Goal: Check status: Check status

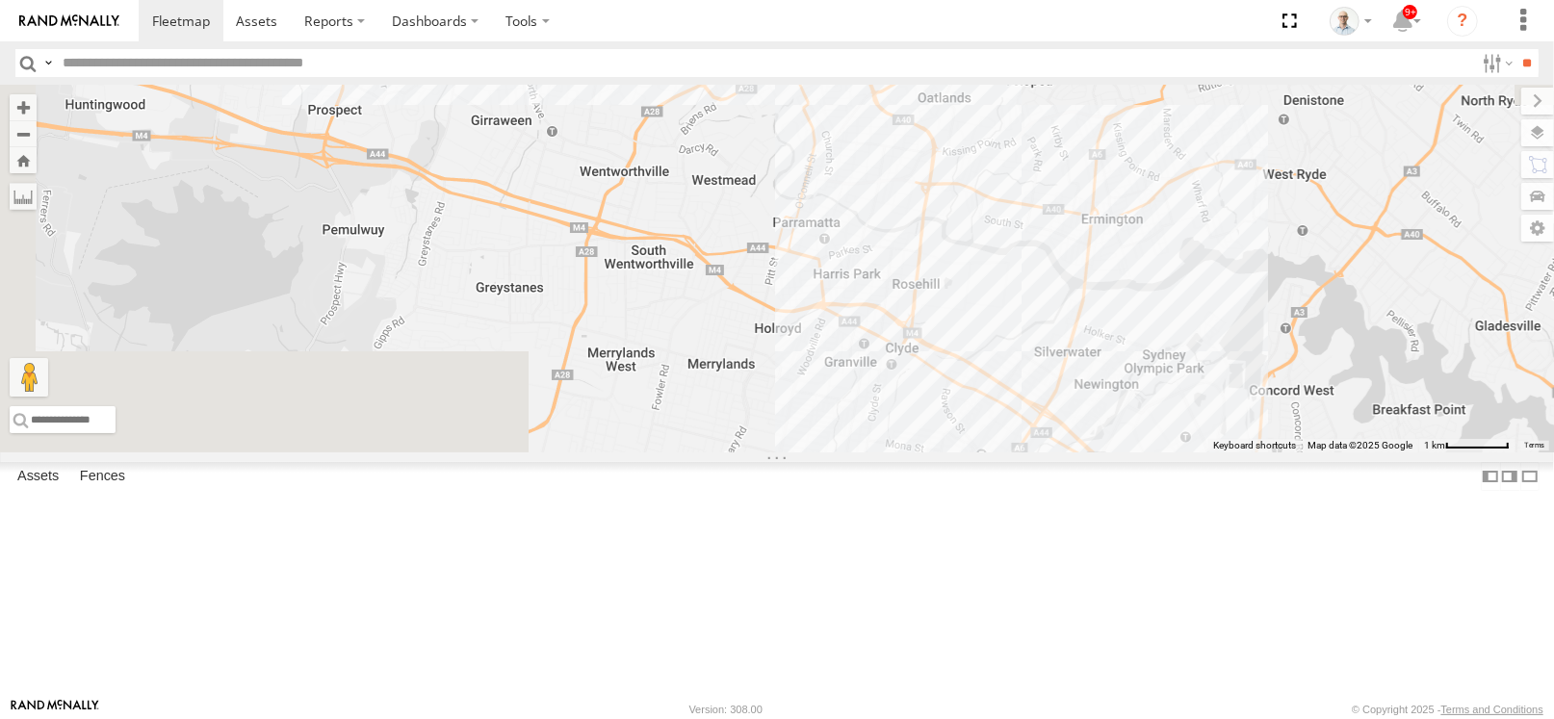
drag, startPoint x: 653, startPoint y: 319, endPoint x: 1009, endPoint y: 696, distance: 519.1
click at [1009, 453] on div "30 QMC David Carmona 17 QMC Andres # 110 Tip 4T 9 5 2 2" at bounding box center [777, 269] width 1554 height 368
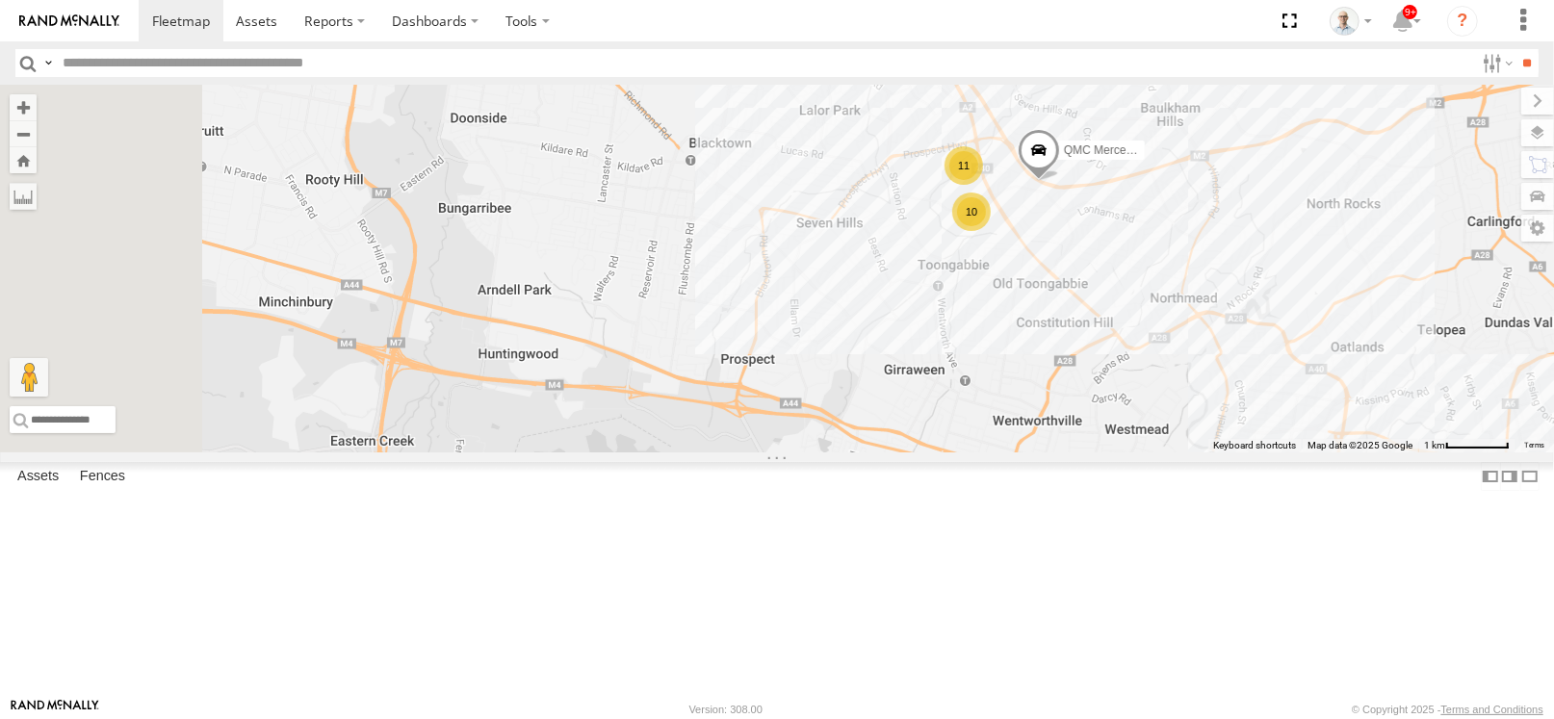
drag, startPoint x: 657, startPoint y: 382, endPoint x: 1109, endPoint y: 415, distance: 453.8
click at [1020, 453] on div "30 QMC David Carmona 17 QMC Andres # 110 Tip 4T 9 5 2 2 11 10 QMC Mercedes" at bounding box center [777, 269] width 1554 height 368
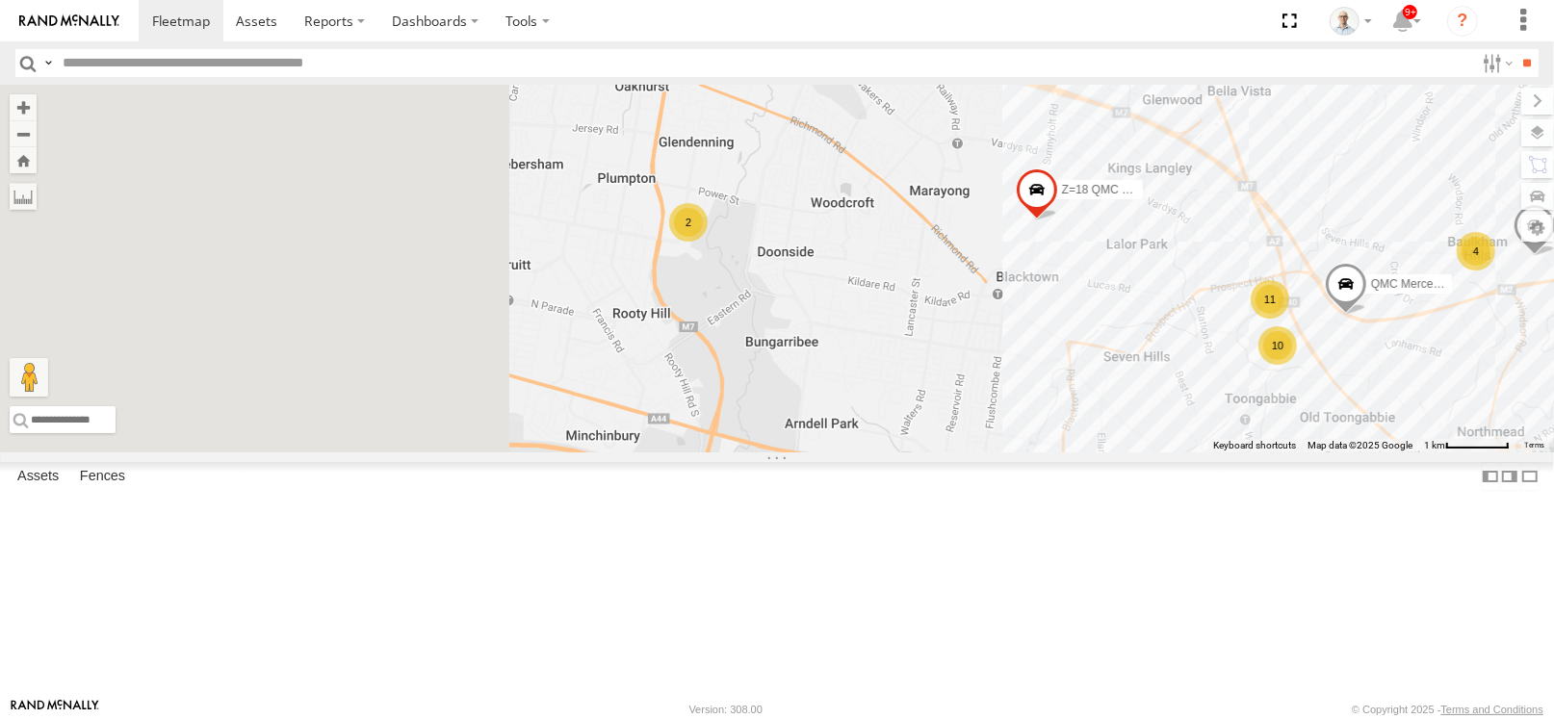
drag, startPoint x: 816, startPoint y: 284, endPoint x: 1296, endPoint y: 432, distance: 502.9
click at [1294, 435] on div "30 QMC David Carmona 17 QMC Andres # 110 Tip 4T 9 5 2 2 11 10 QMC Mercedes 03 J…" at bounding box center [777, 269] width 1554 height 368
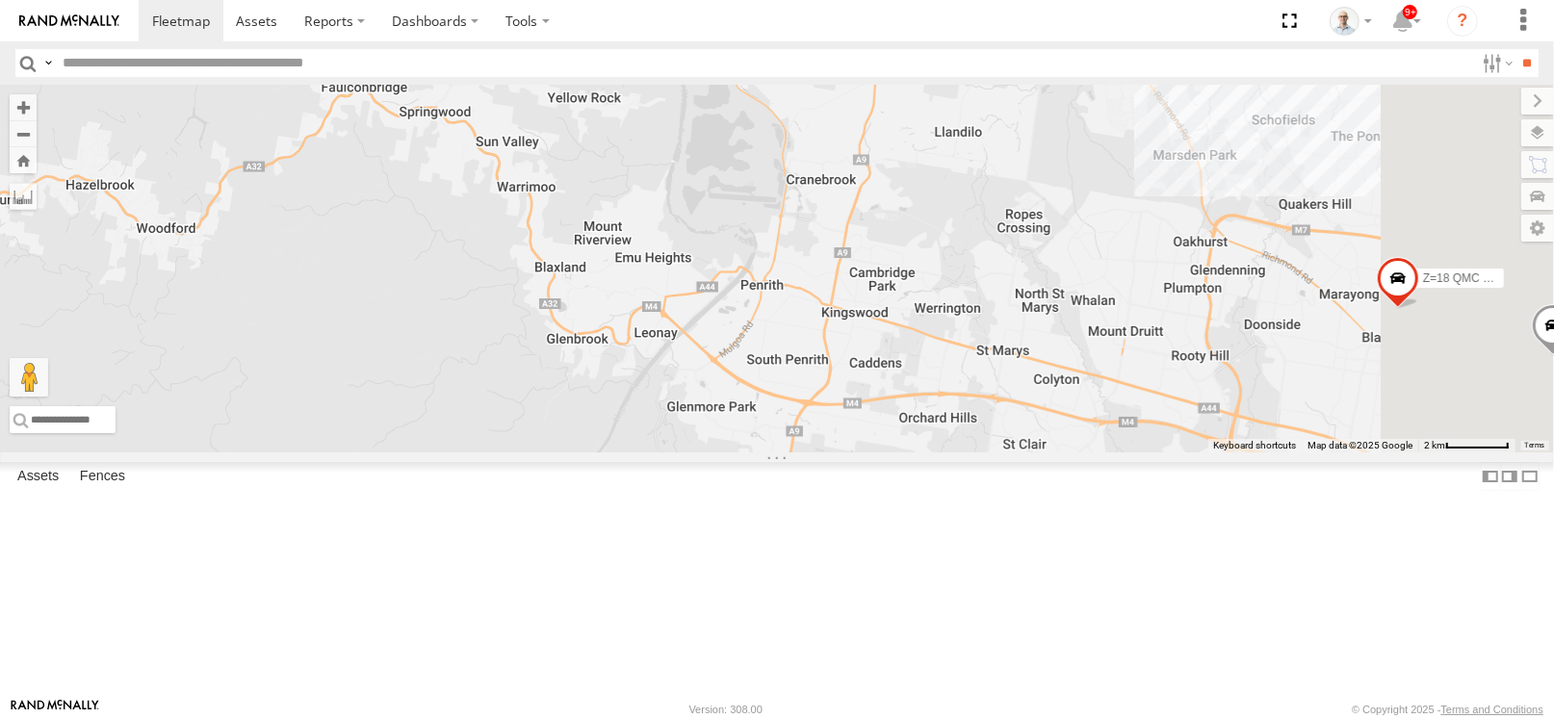
drag, startPoint x: 1024, startPoint y: 507, endPoint x: 802, endPoint y: 355, distance: 268.7
click at [802, 356] on div "30 QMC David Carmona 17 QMC Andres # 110 Tip 4T QMC Mercedes 03 Jayden Z=18 QMC…" at bounding box center [777, 269] width 1554 height 368
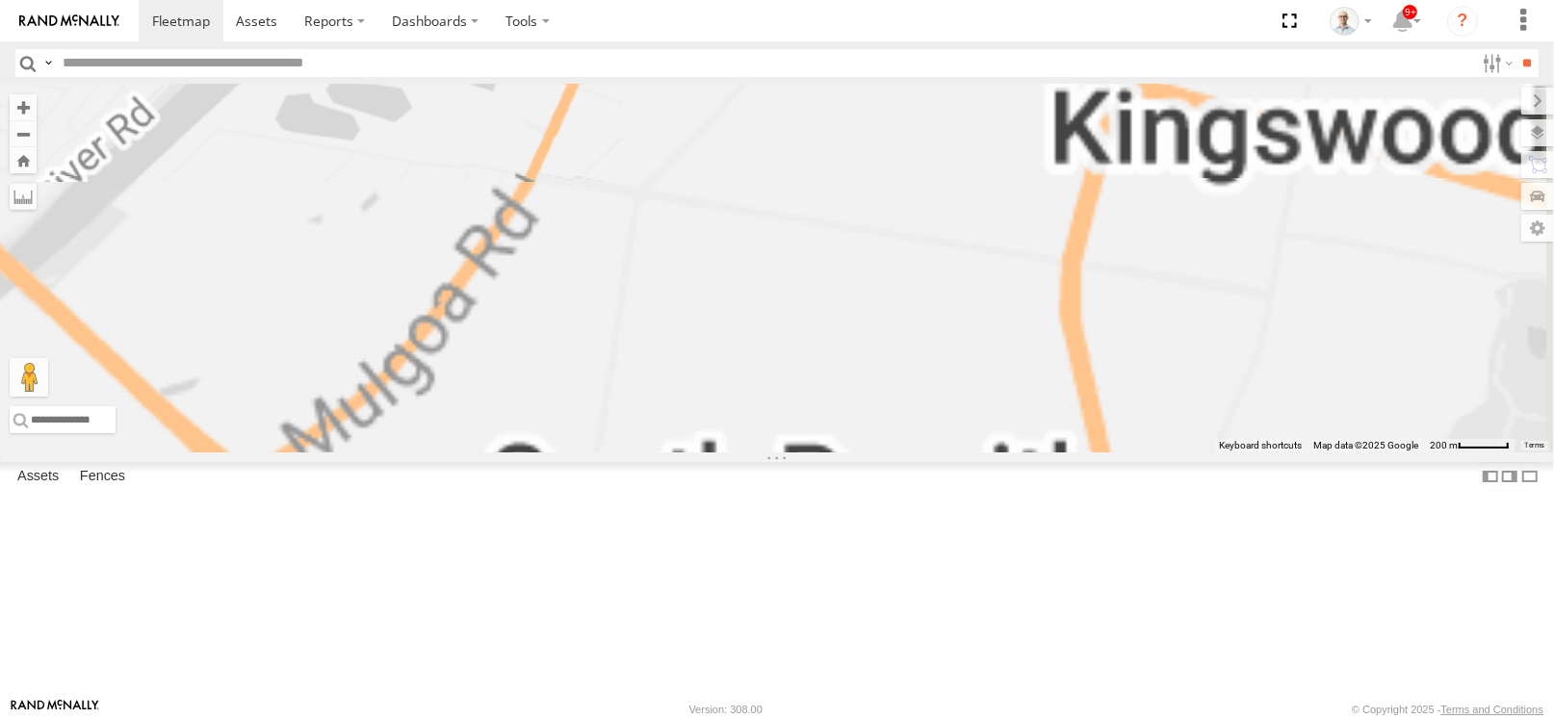
drag, startPoint x: 1073, startPoint y: 517, endPoint x: 1064, endPoint y: 395, distance: 122.6
click at [1052, 369] on div "30 QMC David Carmona 17 QMC Andres # 110 Tip 4T QMC Mercedes 03 Jayden Z=18 QMC…" at bounding box center [777, 269] width 1554 height 368
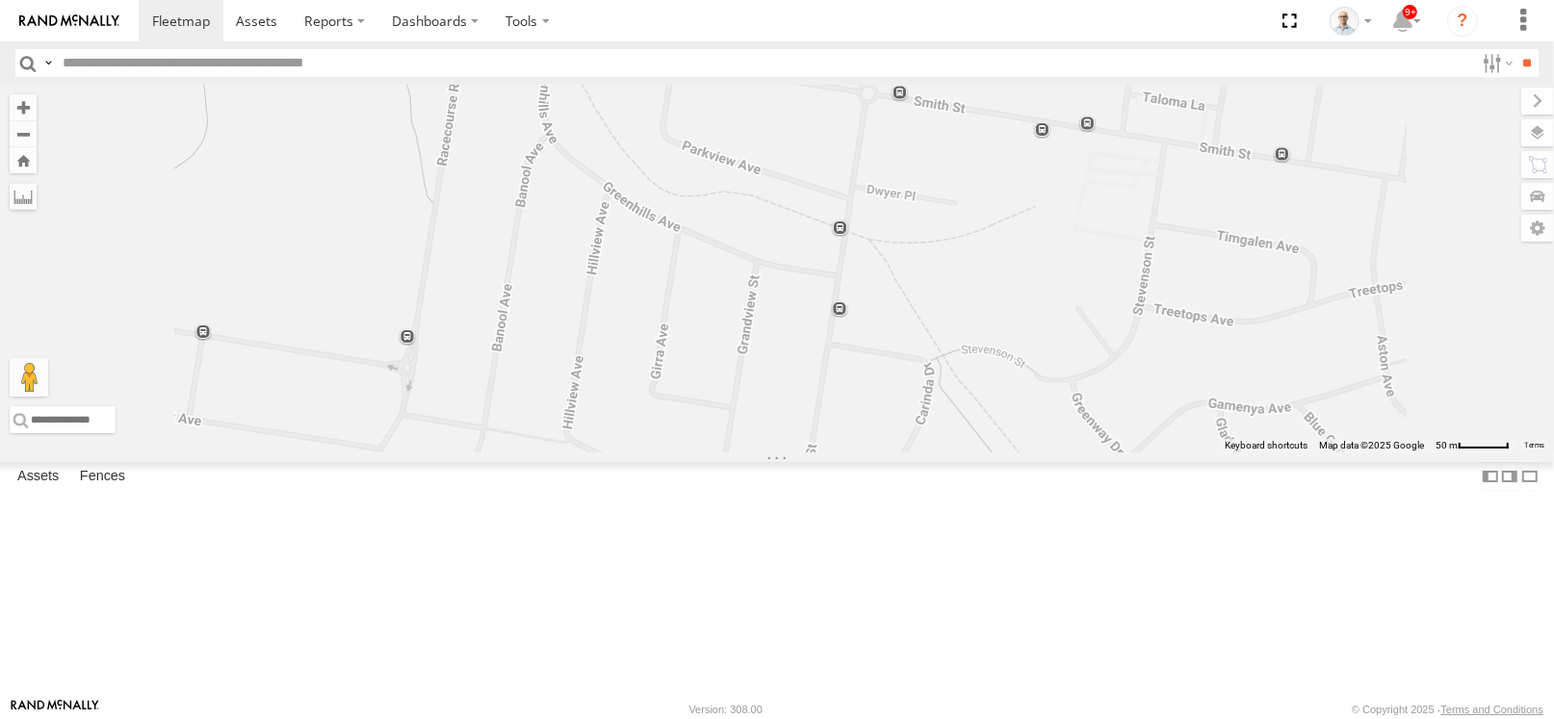
drag, startPoint x: 1082, startPoint y: 533, endPoint x: 1159, endPoint y: 161, distance: 380.6
click at [1074, 453] on div "30 QMC David Carmona 17 QMC Andres # 110 Tip 4T QMC Mercedes 03 Jayden Z=18 QMC…" at bounding box center [777, 269] width 1554 height 368
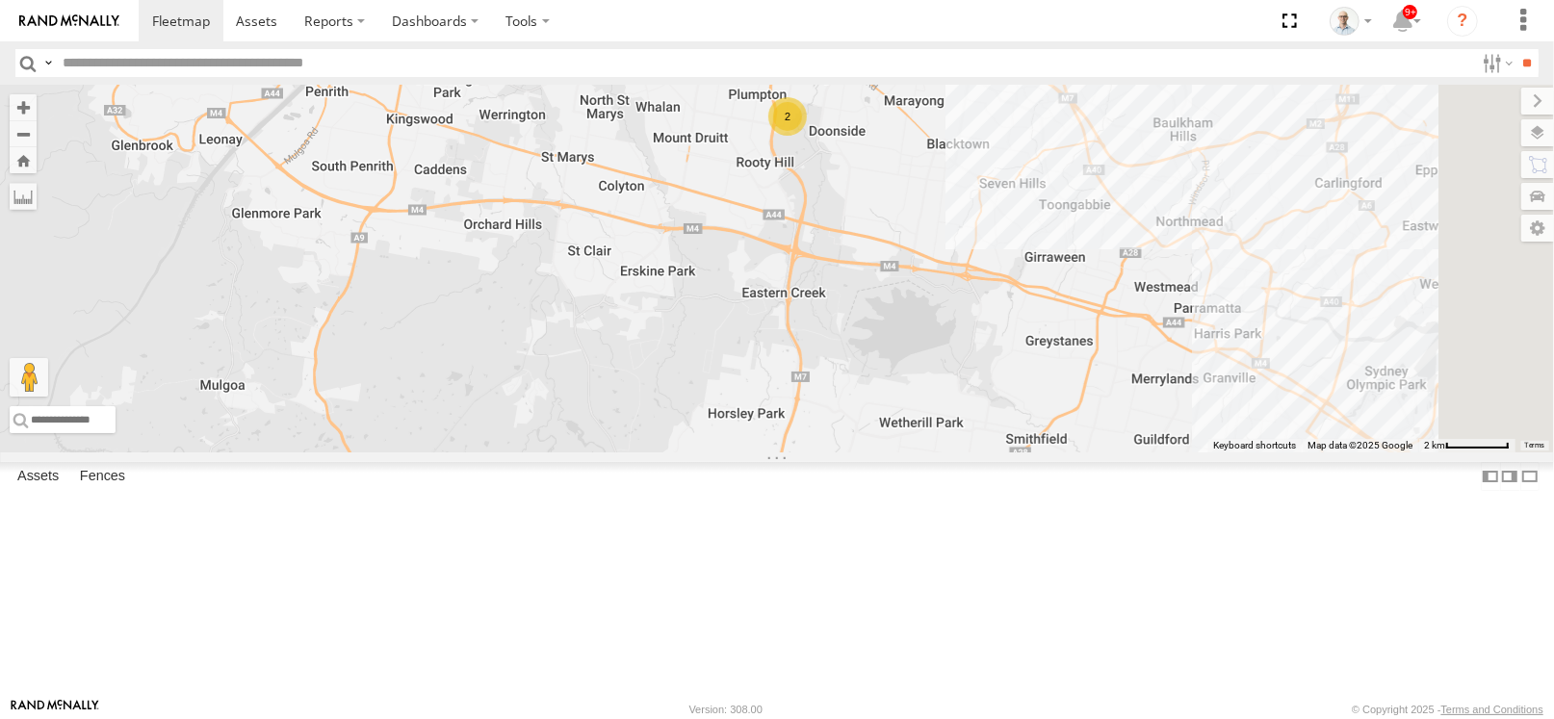
drag, startPoint x: 1140, startPoint y: 314, endPoint x: 715, endPoint y: 298, distance: 425.9
click at [715, 298] on div "2" at bounding box center [777, 269] width 1554 height 368
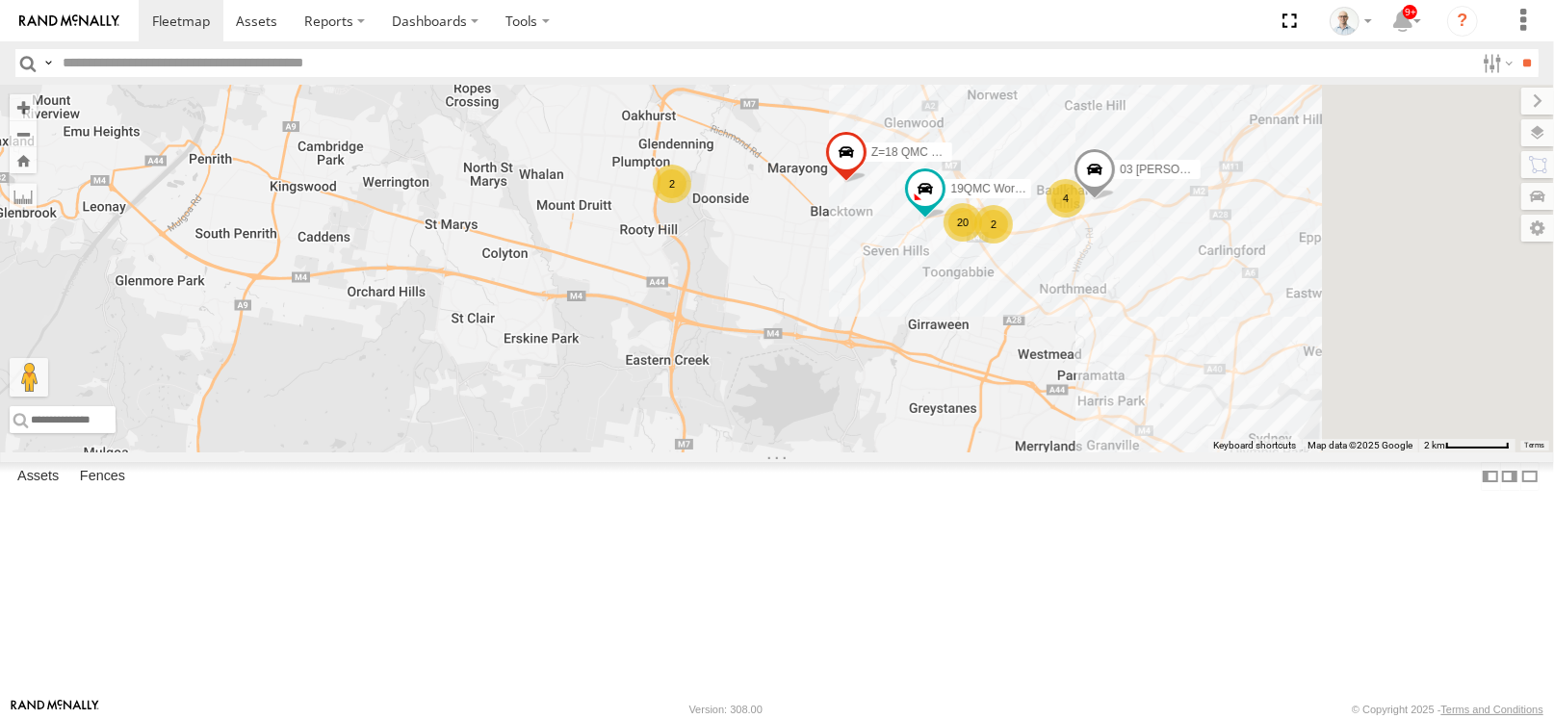
click at [982, 242] on div "20" at bounding box center [963, 222] width 39 height 39
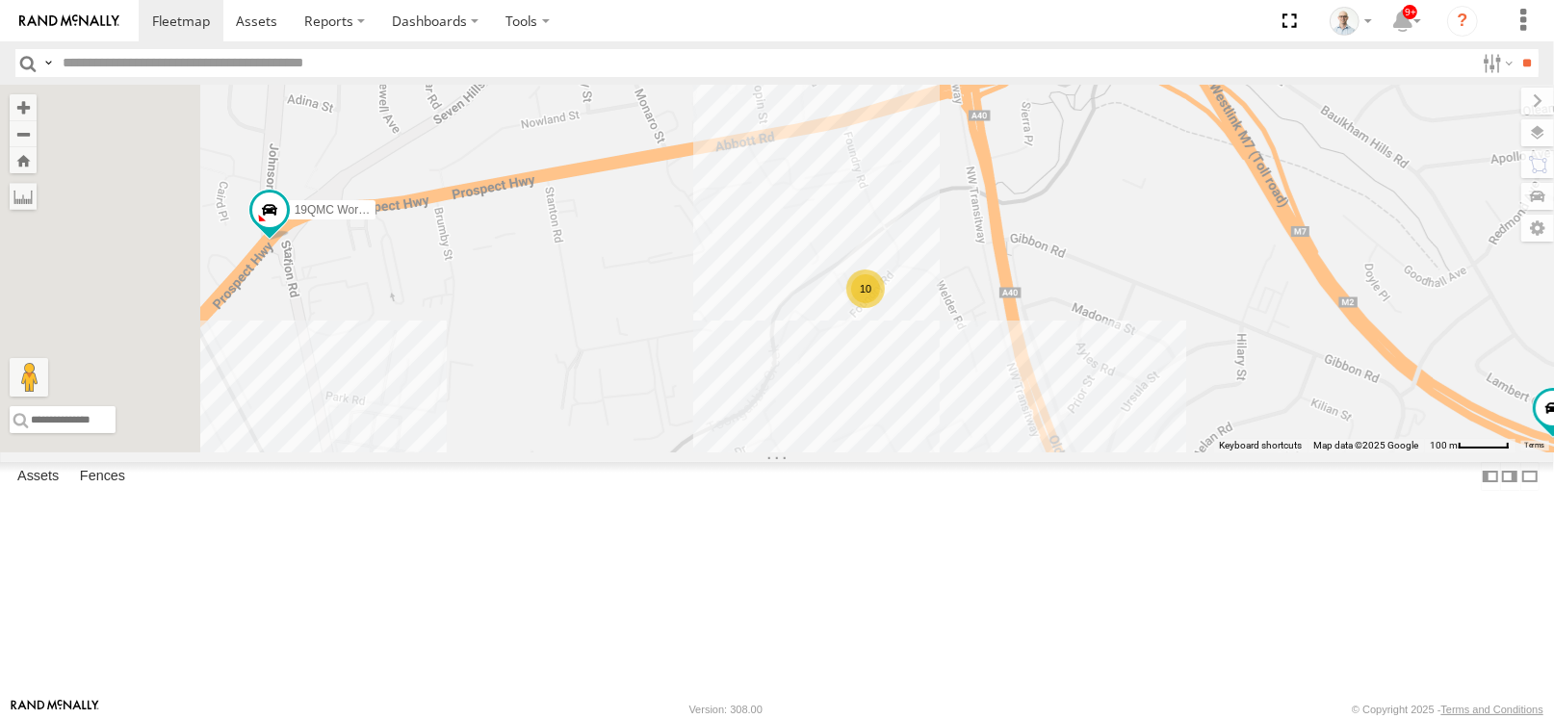
drag, startPoint x: 961, startPoint y: 182, endPoint x: 1086, endPoint y: 384, distance: 237.8
click at [1086, 384] on div "03 Jayden 19QMC Workshop Z=18 QMC Written off 10 9 05QMC Jackson 06QMC -Spare" at bounding box center [777, 269] width 1554 height 368
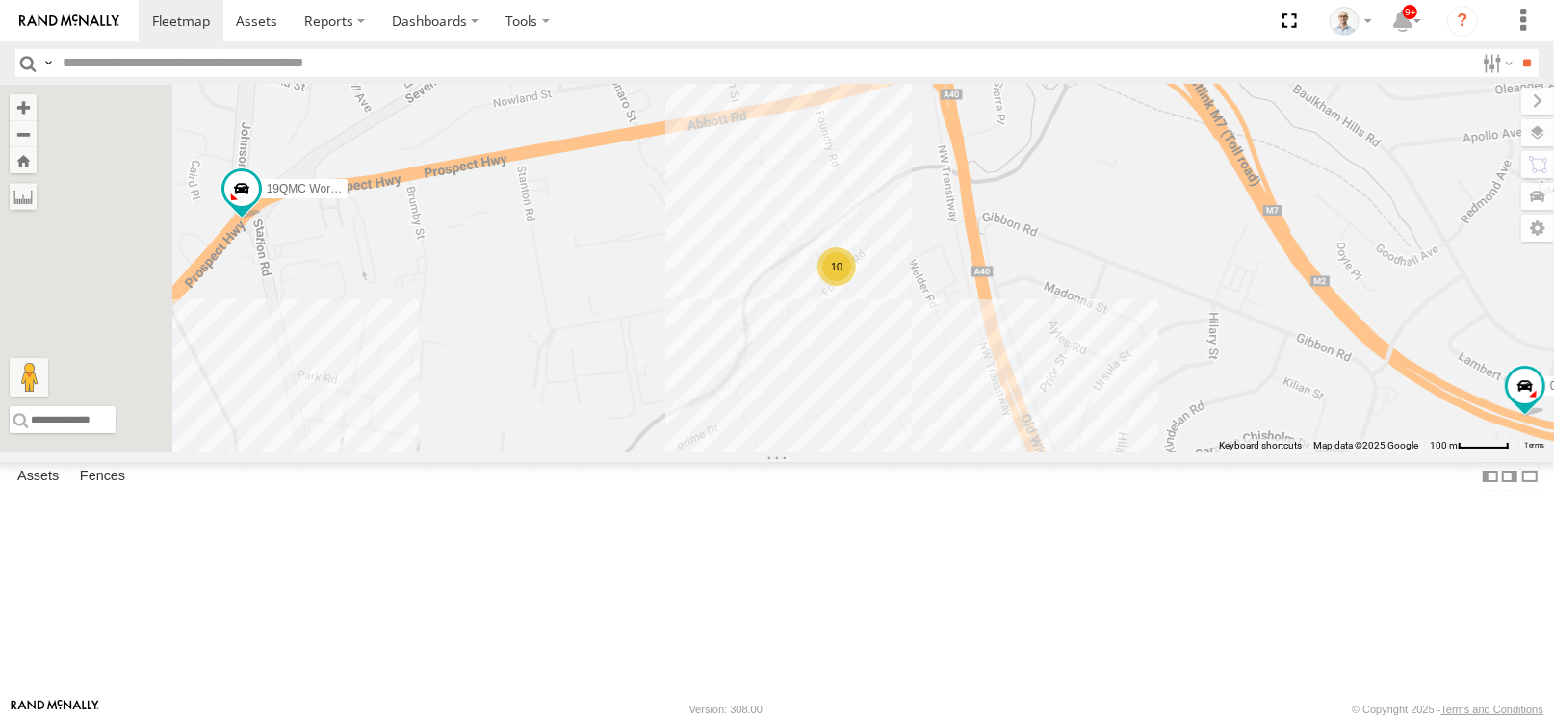
drag, startPoint x: 1073, startPoint y: 458, endPoint x: 1039, endPoint y: 435, distance: 40.9
click at [1039, 435] on div "03 Jayden 19QMC Workshop Z=18 QMC Written off 10 9 05QMC Jackson 06QMC -Spare" at bounding box center [777, 269] width 1554 height 368
click at [1098, 453] on div "03 Jayden 19QMC Workshop Z=18 QMC Written off 10 9 05QMC Jackson 06QMC -Spare" at bounding box center [777, 269] width 1554 height 368
click at [187, 2] on link at bounding box center [181, 20] width 85 height 41
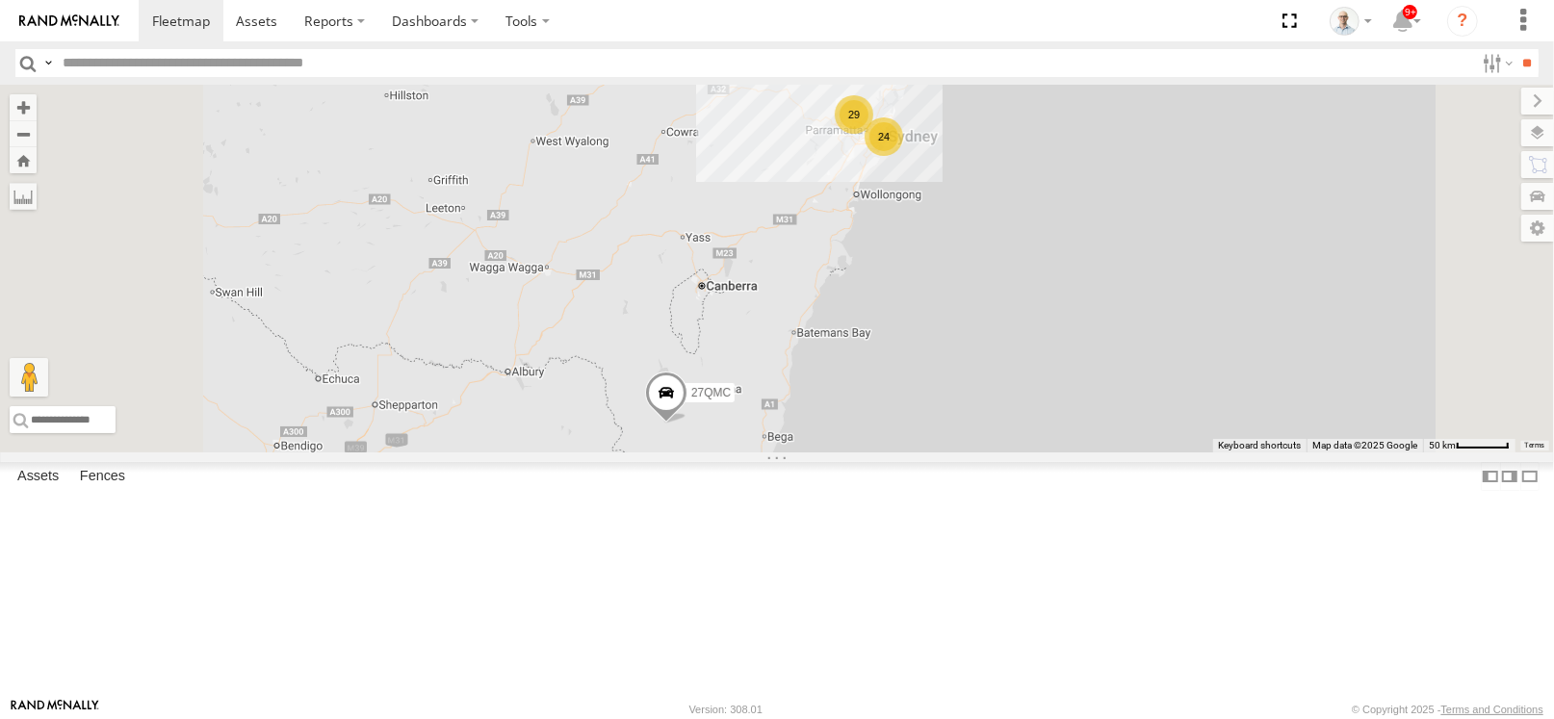
click at [873, 134] on div "29" at bounding box center [854, 114] width 39 height 39
click at [874, 135] on div "29" at bounding box center [855, 115] width 39 height 39
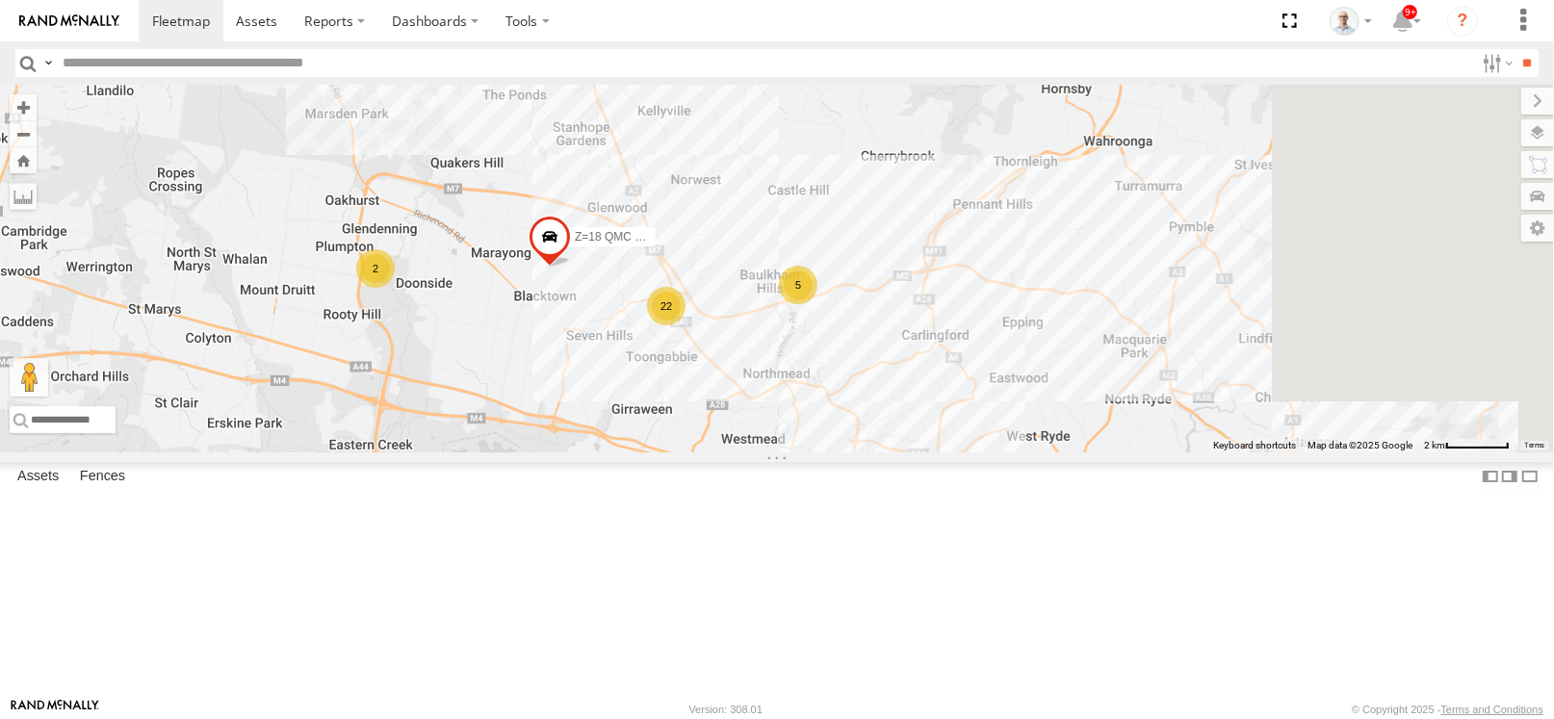
drag, startPoint x: 897, startPoint y: 278, endPoint x: 690, endPoint y: 146, distance: 244.7
click at [690, 146] on div "5 22 # KS75A 2 Z=18 QMC Written off" at bounding box center [777, 269] width 1554 height 368
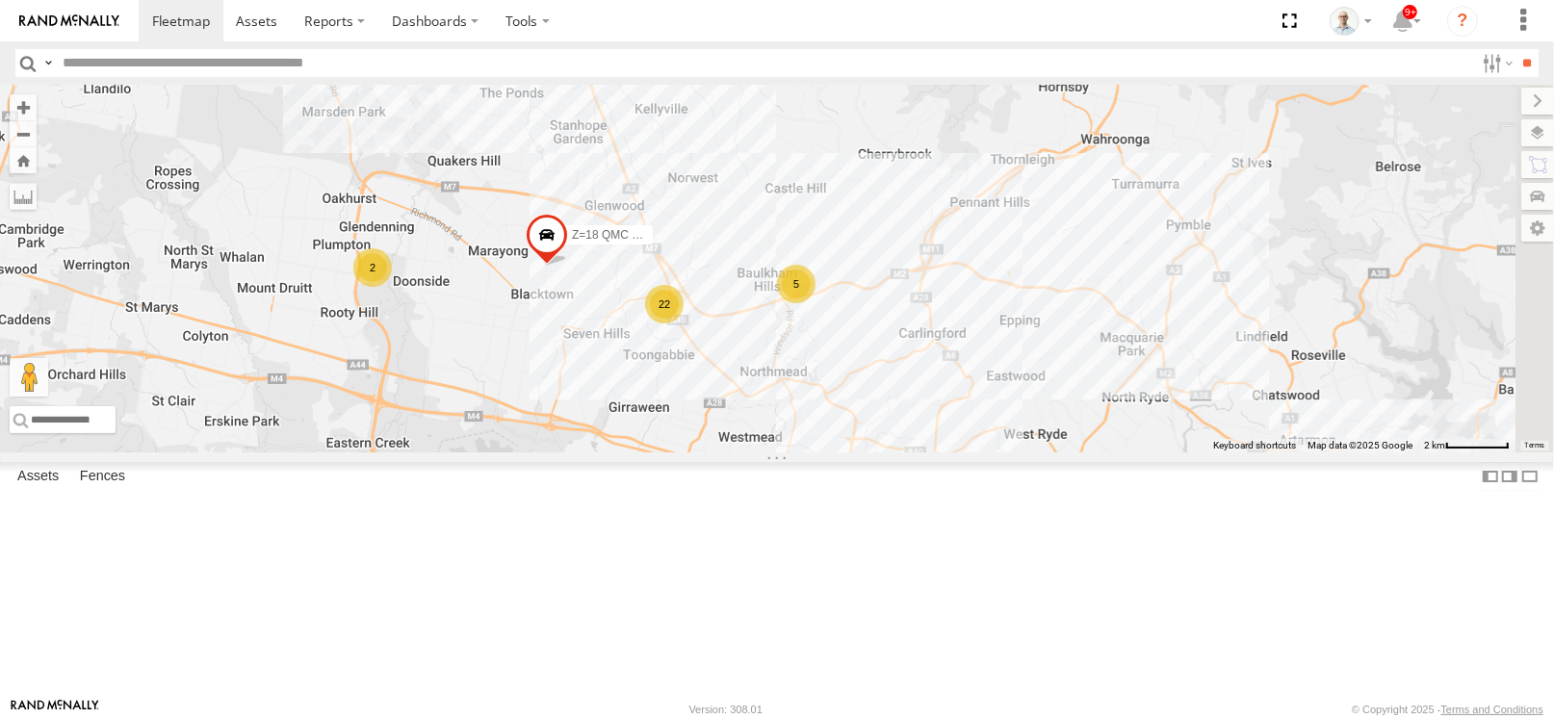
drag, startPoint x: 941, startPoint y: 467, endPoint x: 891, endPoint y: 428, distance: 63.8
click at [900, 430] on div "5 22 # KS75A 2 Z=18 QMC Written off" at bounding box center [777, 269] width 1554 height 368
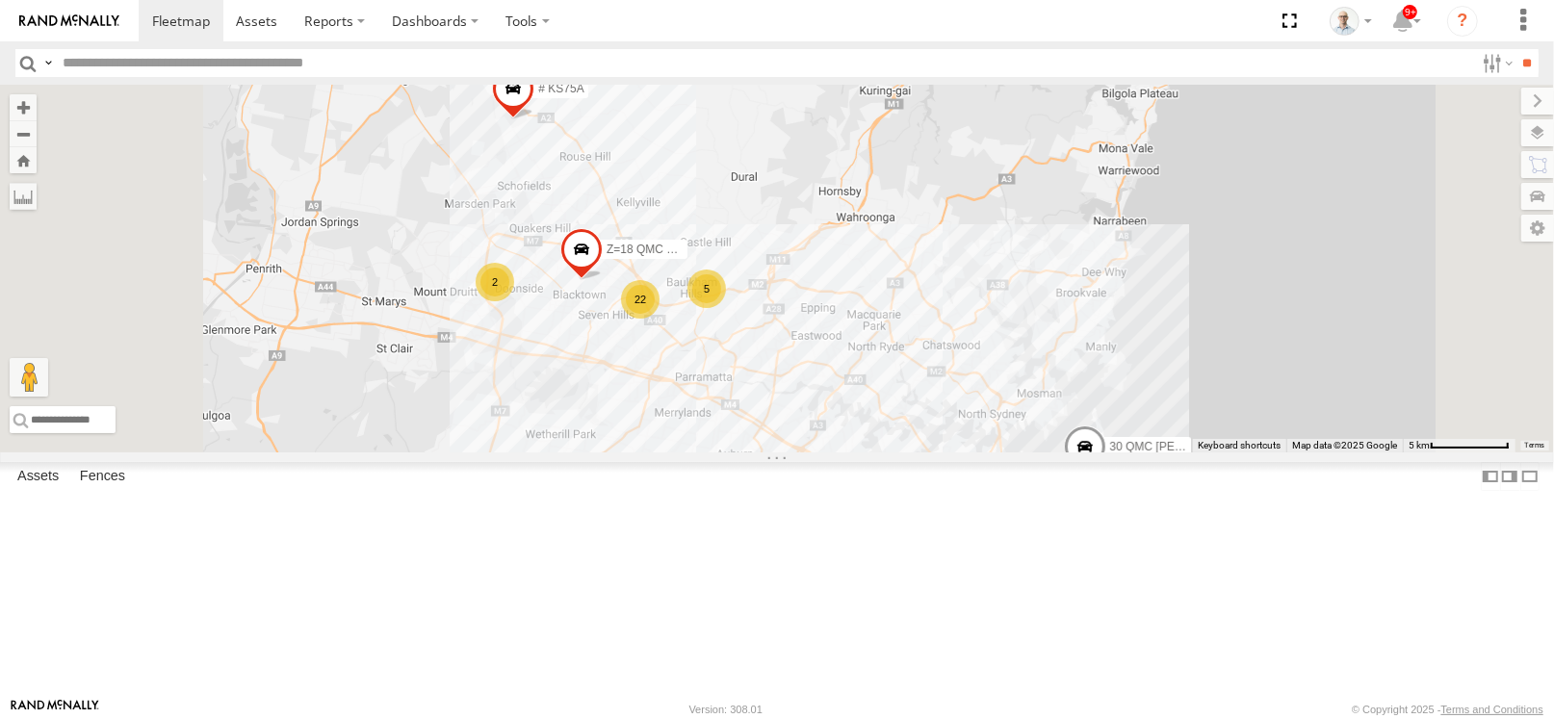
click at [726, 308] on div "5" at bounding box center [707, 289] width 39 height 39
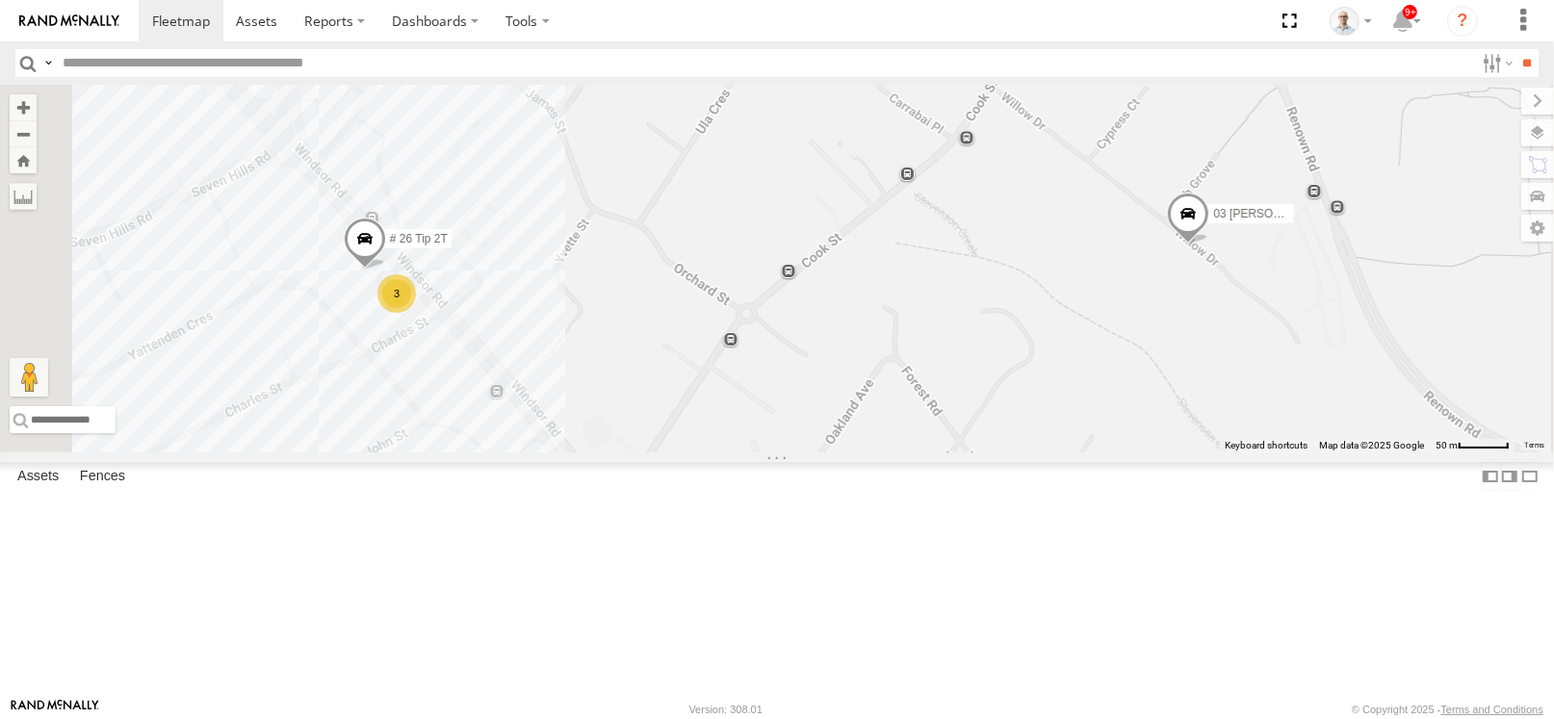
drag, startPoint x: 1157, startPoint y: 497, endPoint x: 1133, endPoint y: 488, distance: 25.6
click at [1133, 453] on div "# KS75A Z=18 QMC Written off 30 QMC David Carmona # 110 Tip 4T 03 Jayden # 26 T…" at bounding box center [777, 269] width 1554 height 368
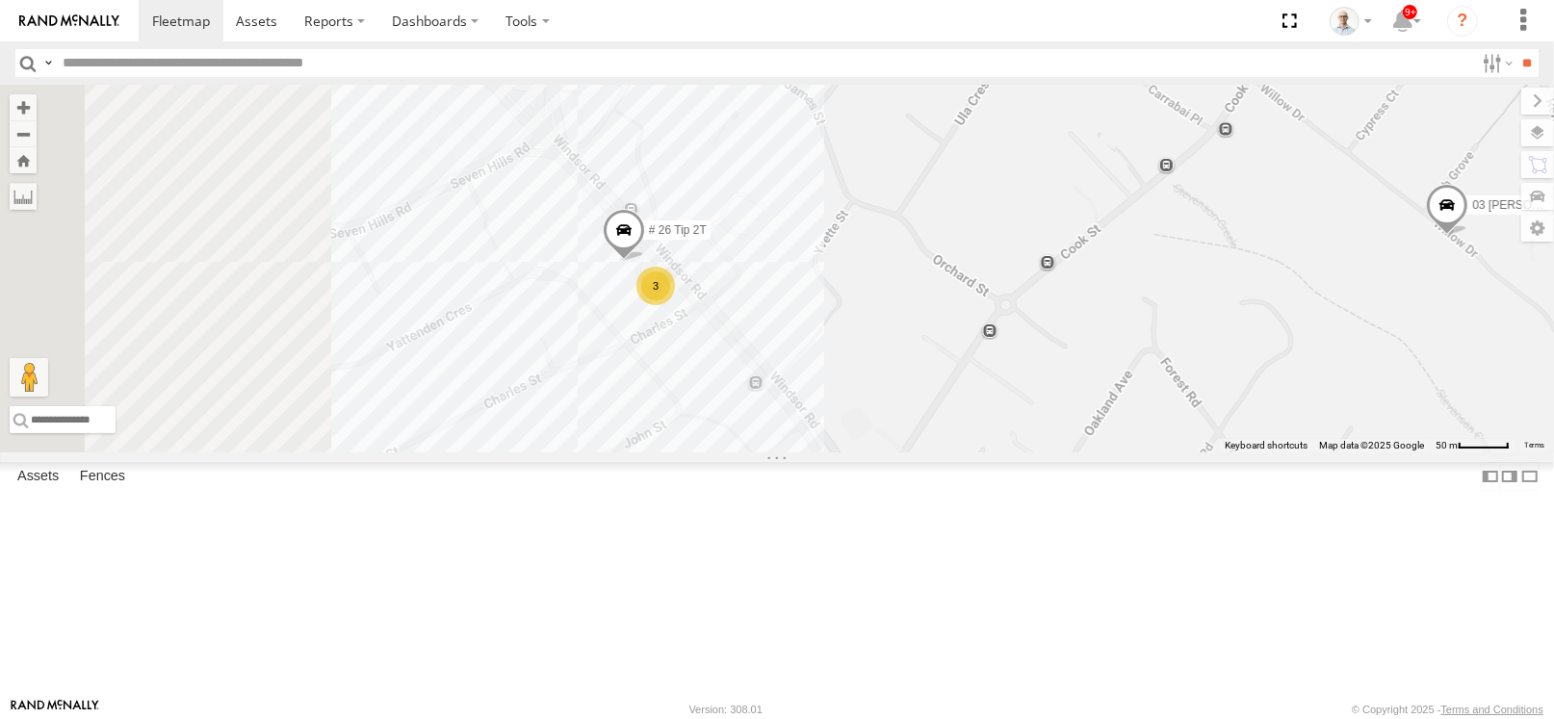
drag, startPoint x: 953, startPoint y: 442, endPoint x: 1191, endPoint y: 445, distance: 237.9
click at [1193, 446] on div "# KS75A Z=18 QMC Written off 30 QMC David Carmona # 110 Tip 4T 03 Jayden # 26 T…" at bounding box center [777, 269] width 1554 height 368
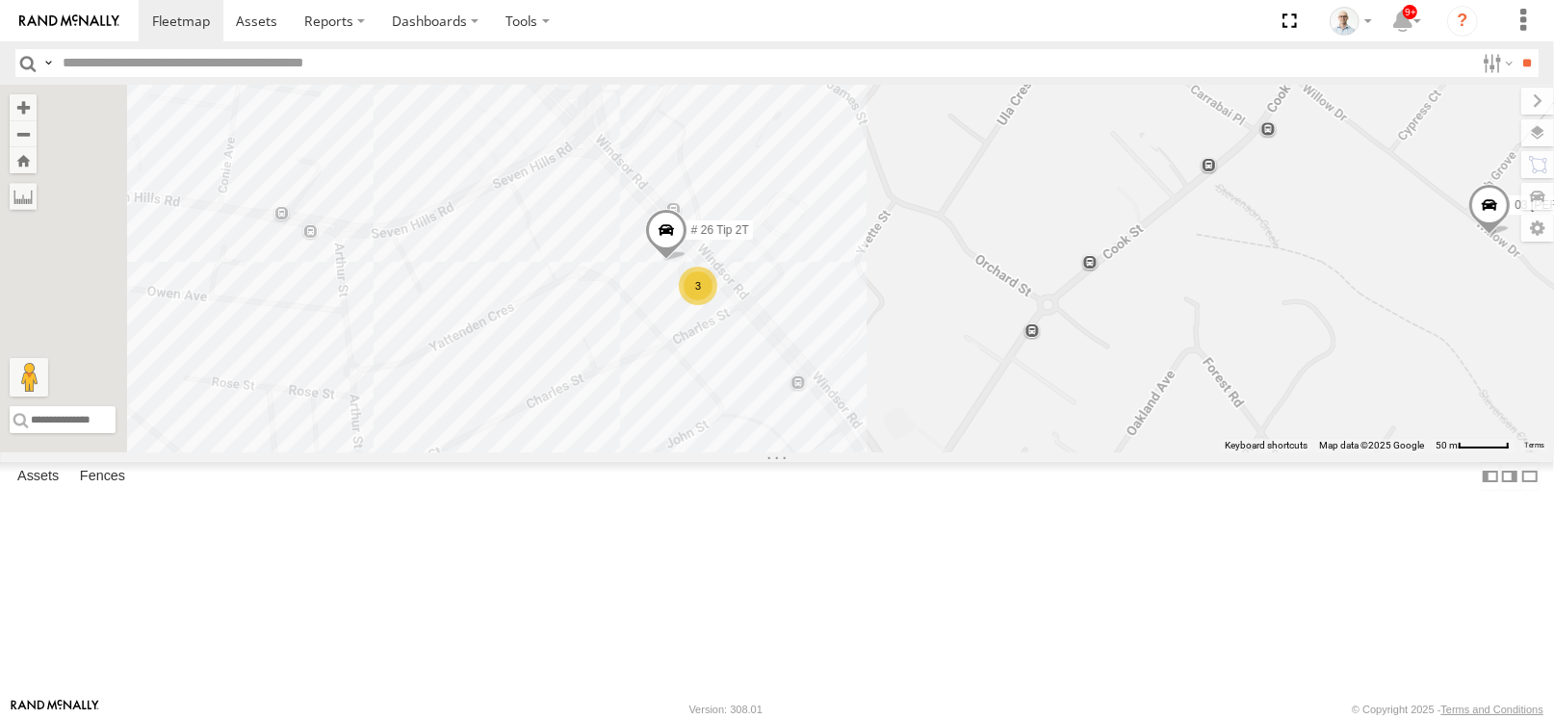
click at [717, 305] on div "3" at bounding box center [698, 286] width 39 height 39
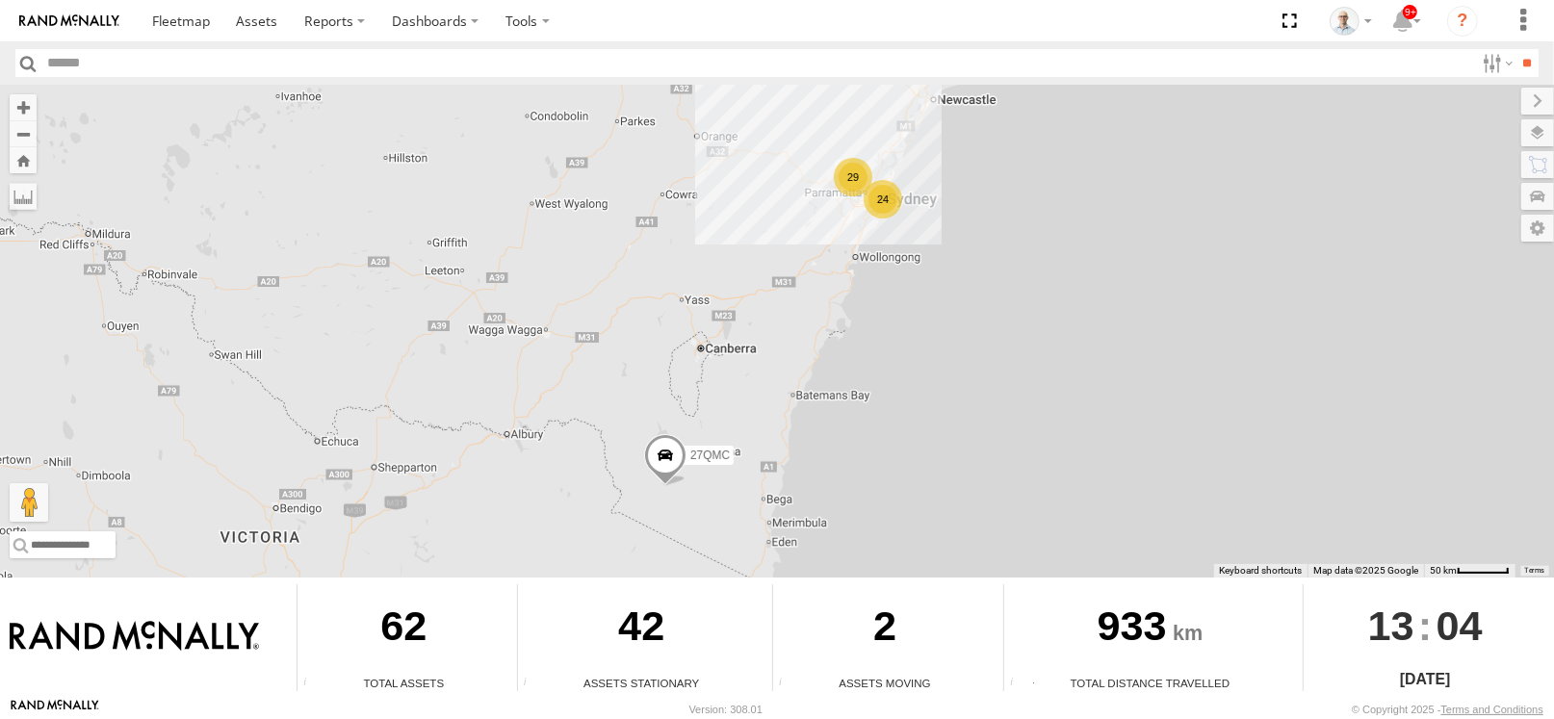
click at [889, 203] on div "24" at bounding box center [883, 199] width 39 height 39
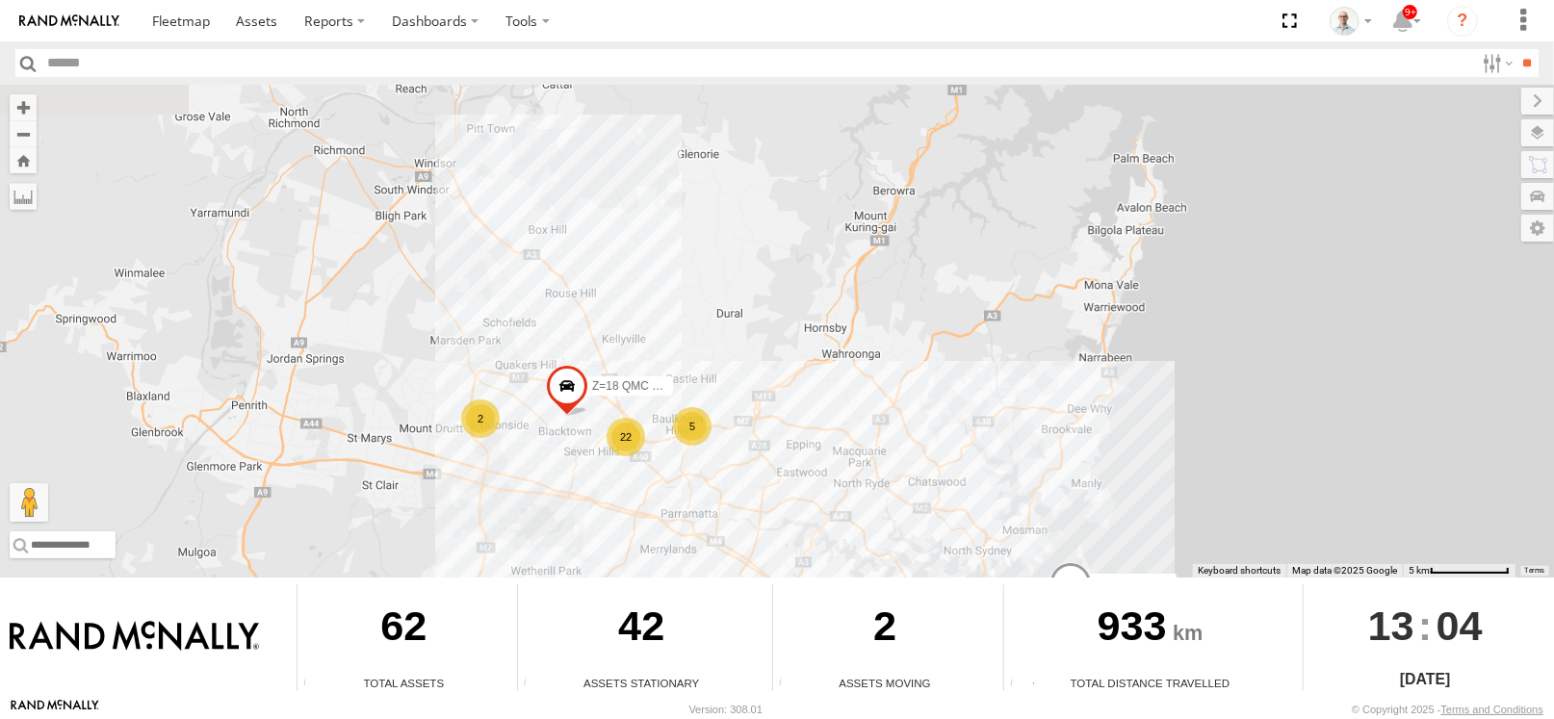
drag, startPoint x: 504, startPoint y: 234, endPoint x: 565, endPoint y: 441, distance: 216.0
click at [564, 441] on div "27QMC 17 5 22 3 2 Z=18 QMC Written off 30 QMC David Carmona # 110 Tip 4T" at bounding box center [777, 331] width 1554 height 493
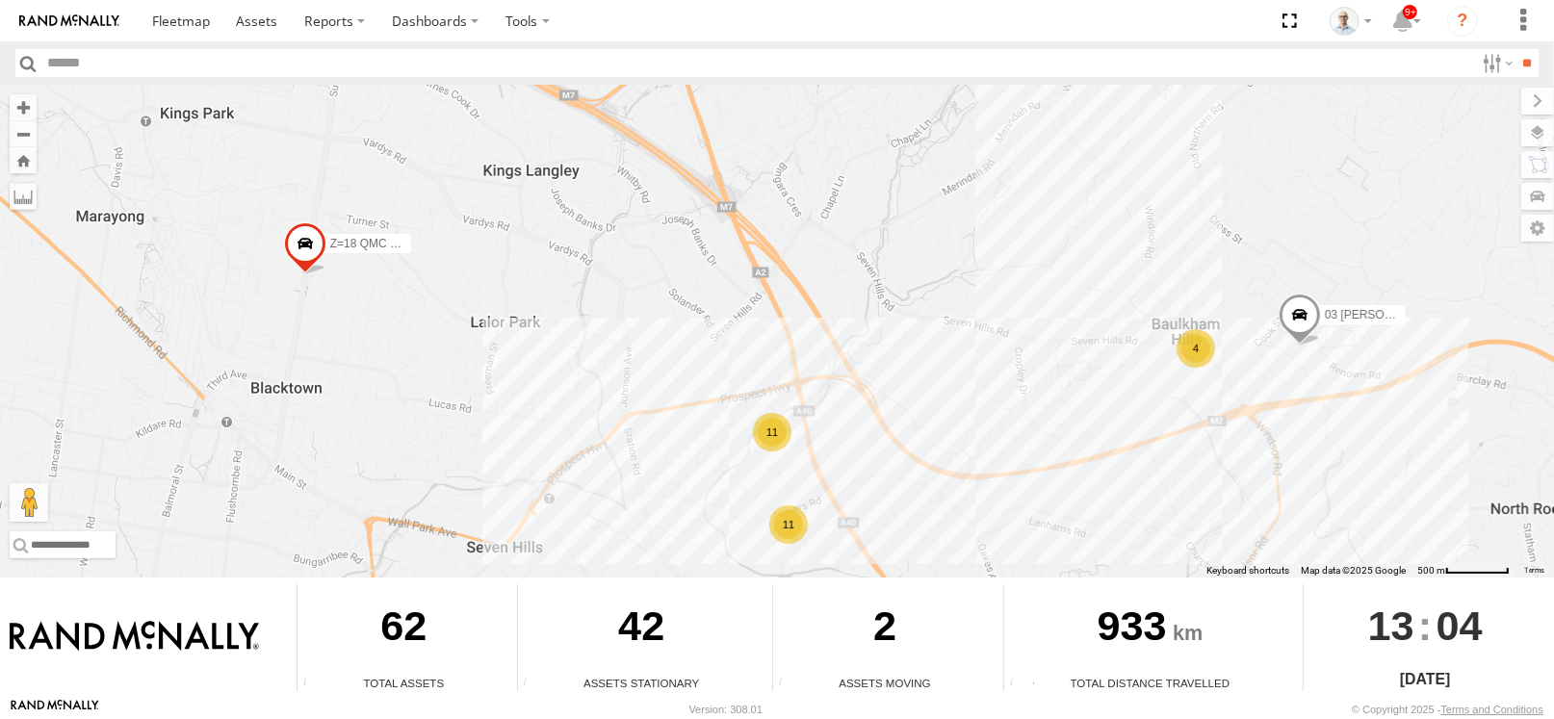
click at [785, 430] on div "11" at bounding box center [772, 432] width 39 height 39
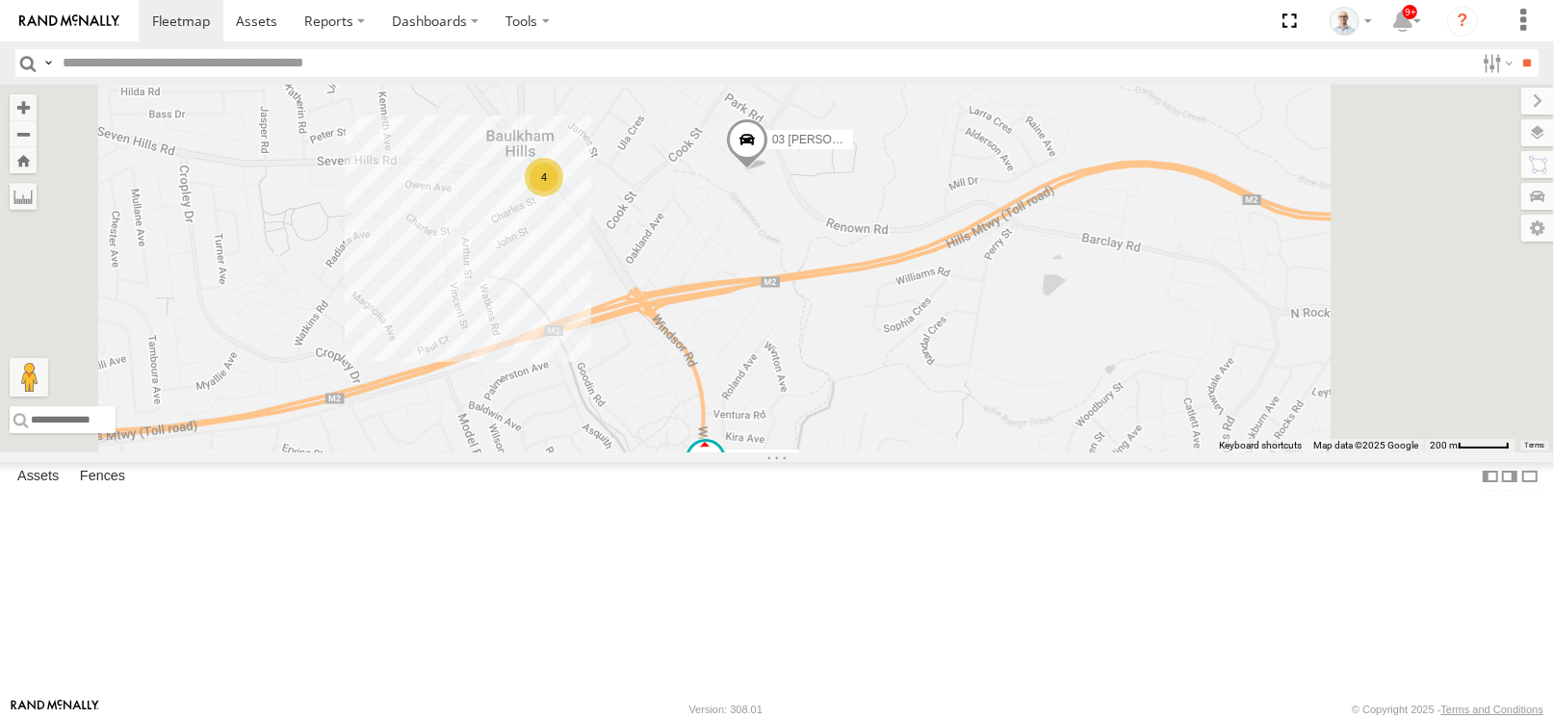
click at [0, 0] on span at bounding box center [0, 0] width 0 height 0
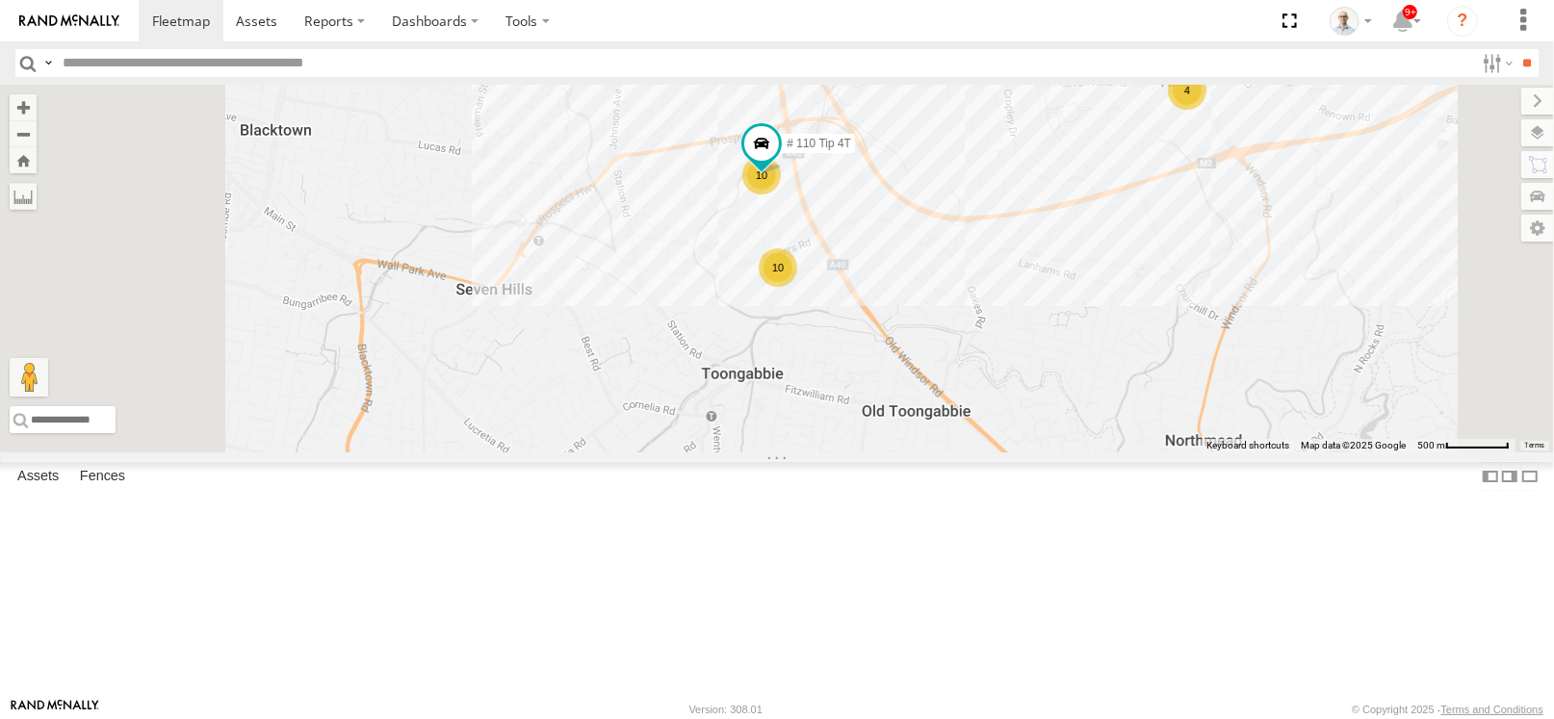
click at [0, 0] on span at bounding box center [0, 0] width 0 height 0
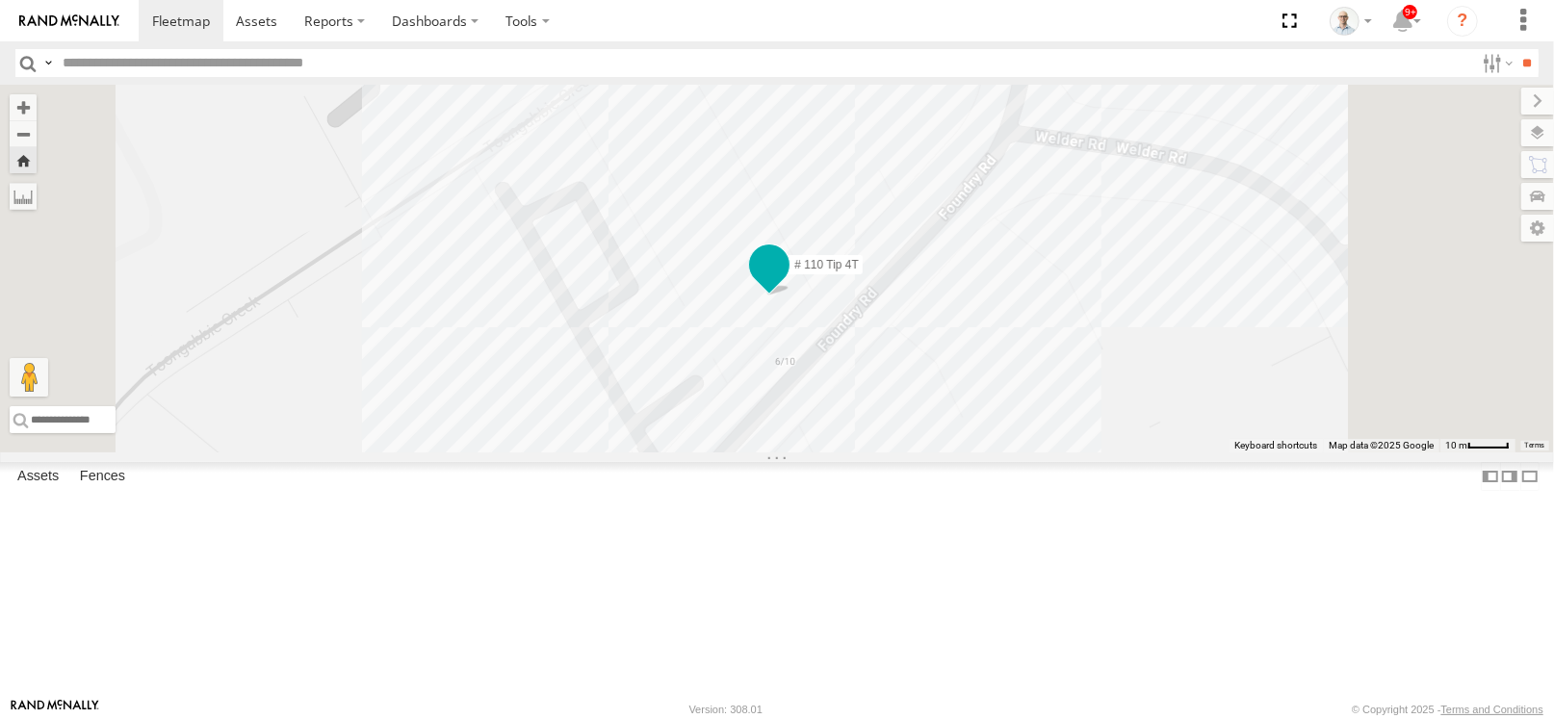
click at [787, 282] on span at bounding box center [769, 264] width 35 height 35
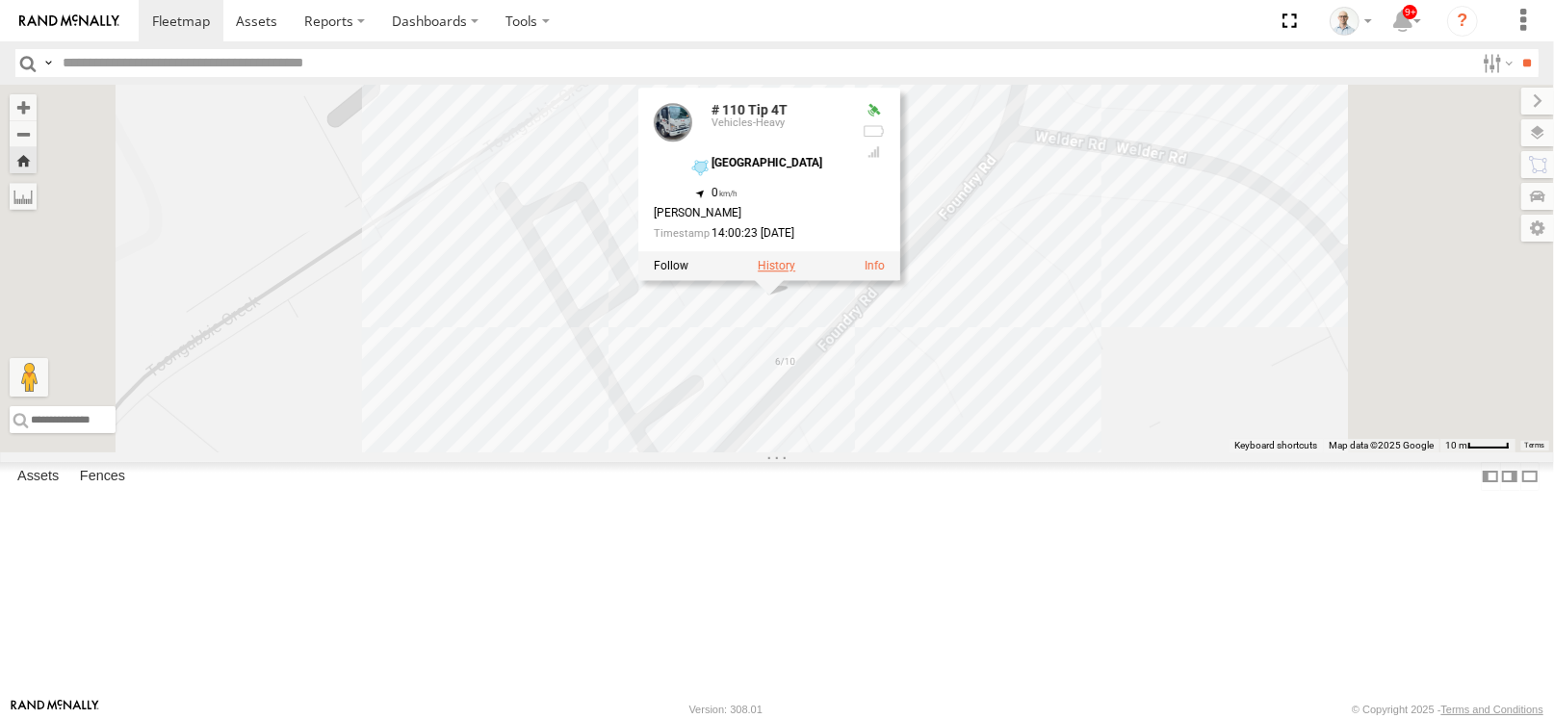
click at [795, 273] on label at bounding box center [777, 266] width 38 height 13
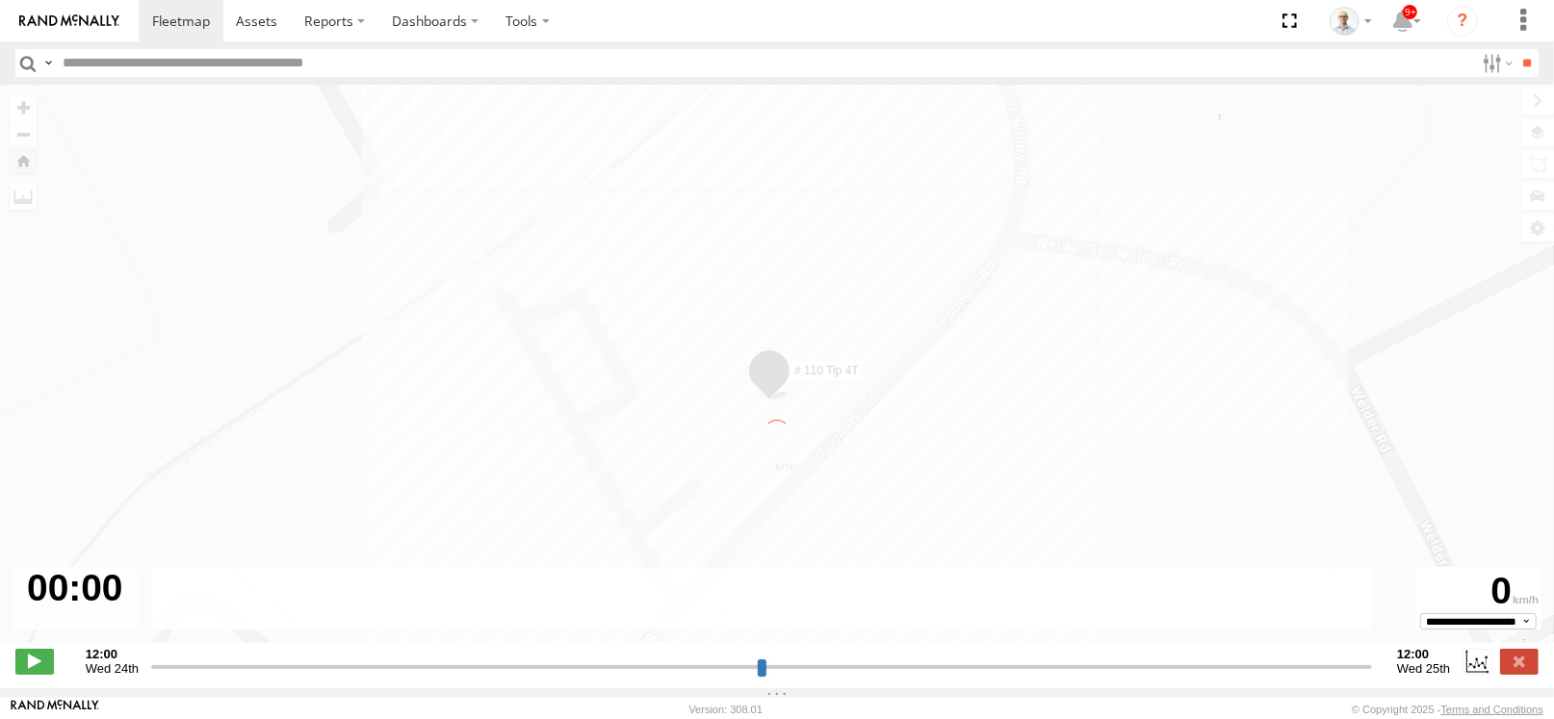
type input "**********"
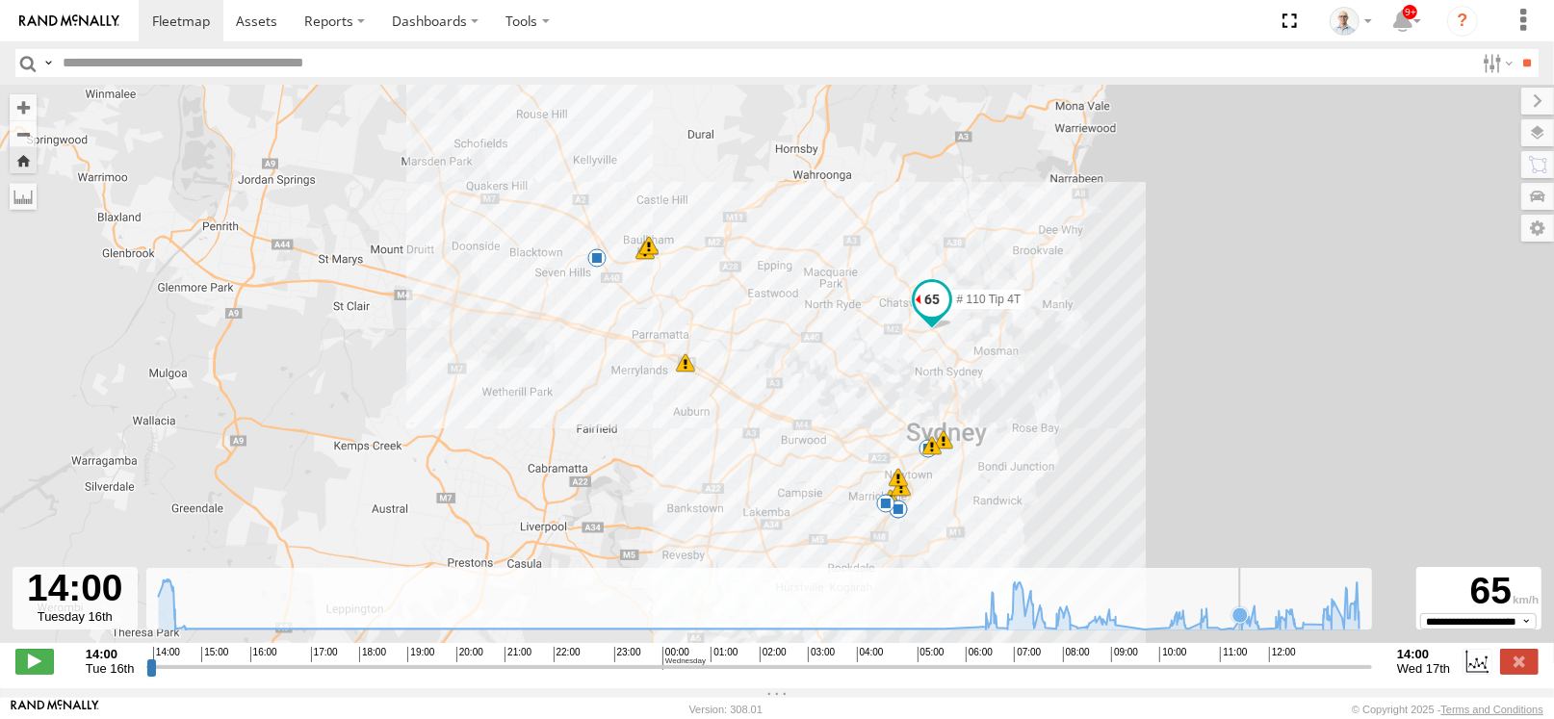
click at [1246, 625] on g at bounding box center [1240, 615] width 19 height 19
click at [1256, 631] on icon at bounding box center [1254, 622] width 15 height 15
click at [1261, 634] on icon at bounding box center [1258, 629] width 15 height 15
click at [1277, 634] on icon at bounding box center [1275, 625] width 15 height 15
click at [1289, 631] on icon at bounding box center [759, 605] width 1220 height 51
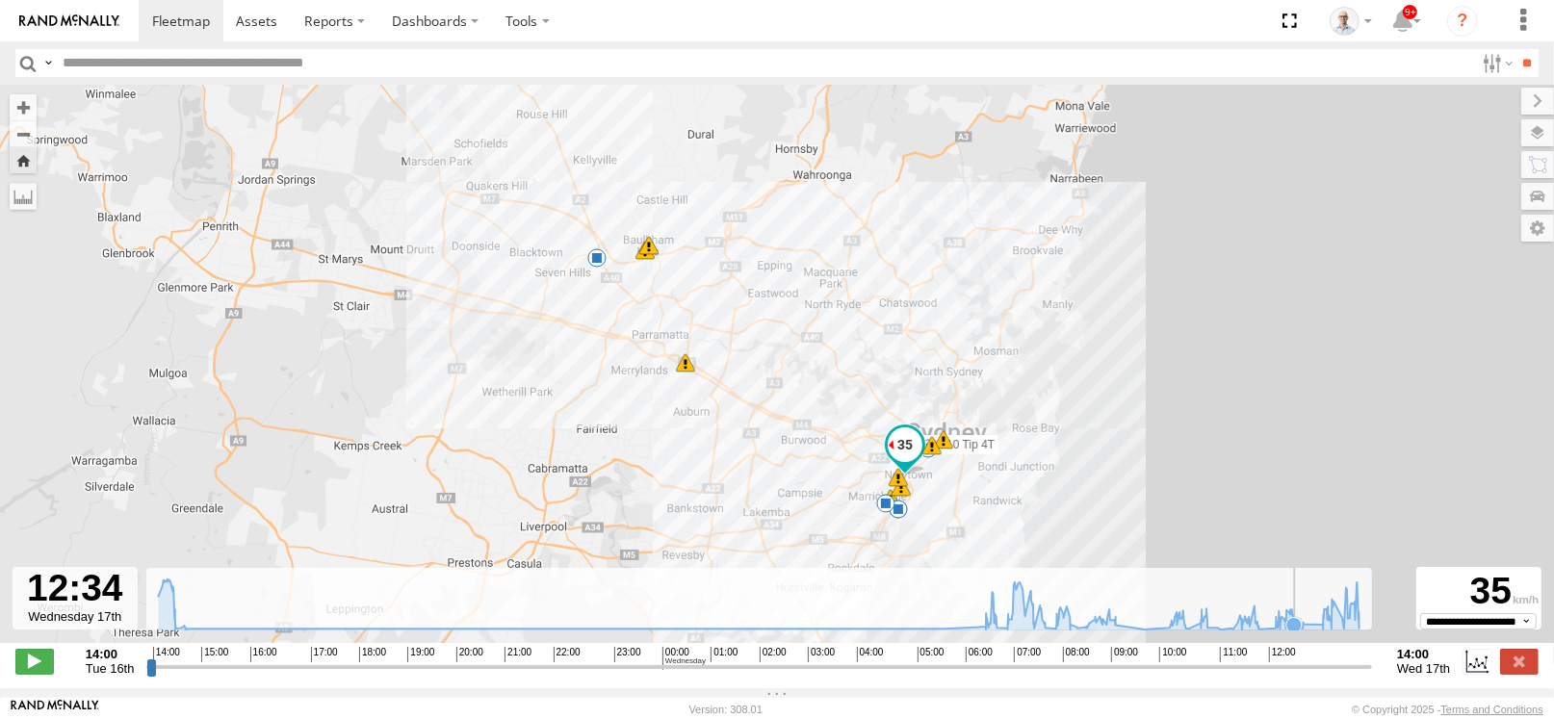
click at [1295, 633] on icon at bounding box center [1294, 624] width 15 height 15
click at [1331, 623] on icon at bounding box center [1328, 615] width 15 height 15
click at [1355, 631] on icon at bounding box center [759, 605] width 1220 height 51
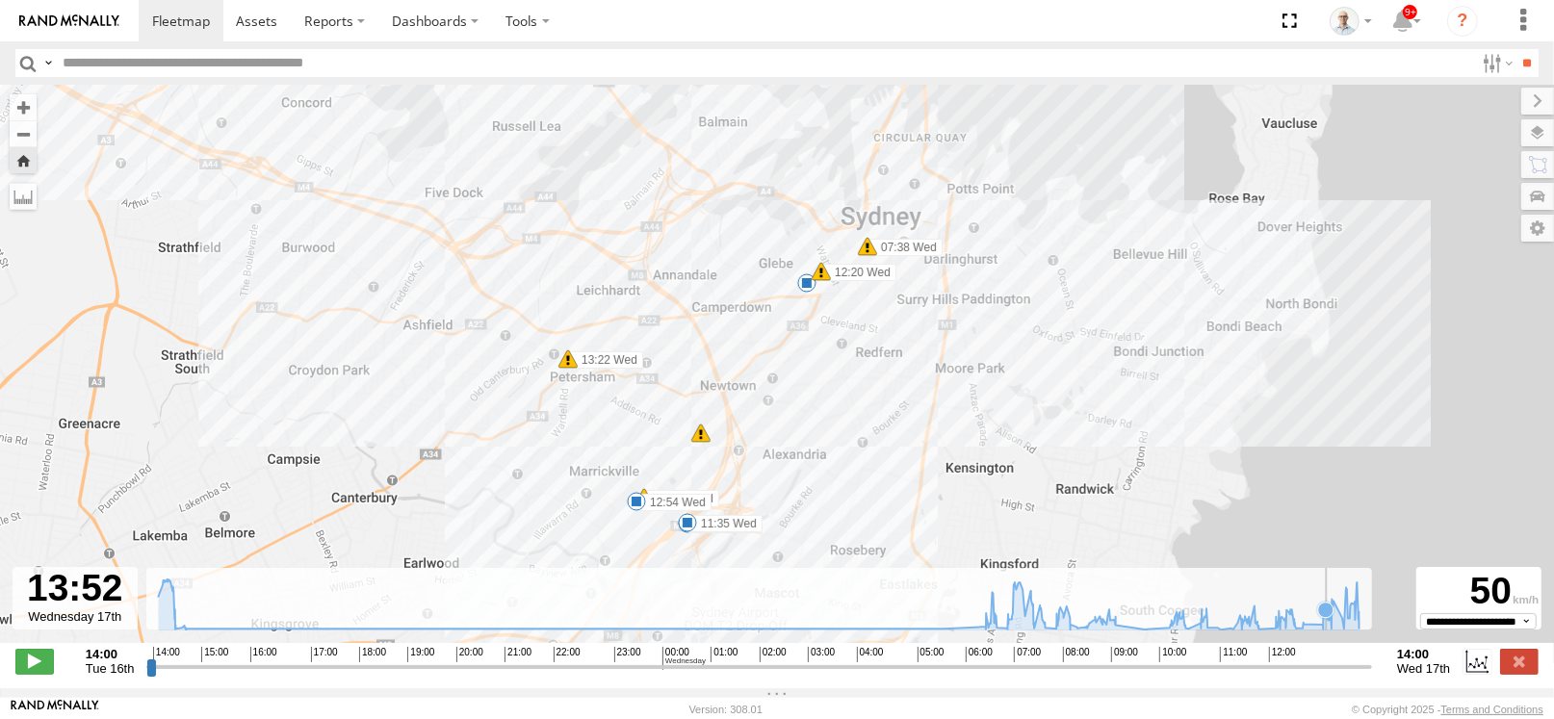
click at [1327, 631] on icon at bounding box center [759, 605] width 1220 height 51
click at [1335, 631] on icon at bounding box center [759, 605] width 1220 height 51
click at [1326, 630] on icon at bounding box center [759, 605] width 1220 height 51
click at [1339, 609] on icon at bounding box center [1333, 600] width 15 height 15
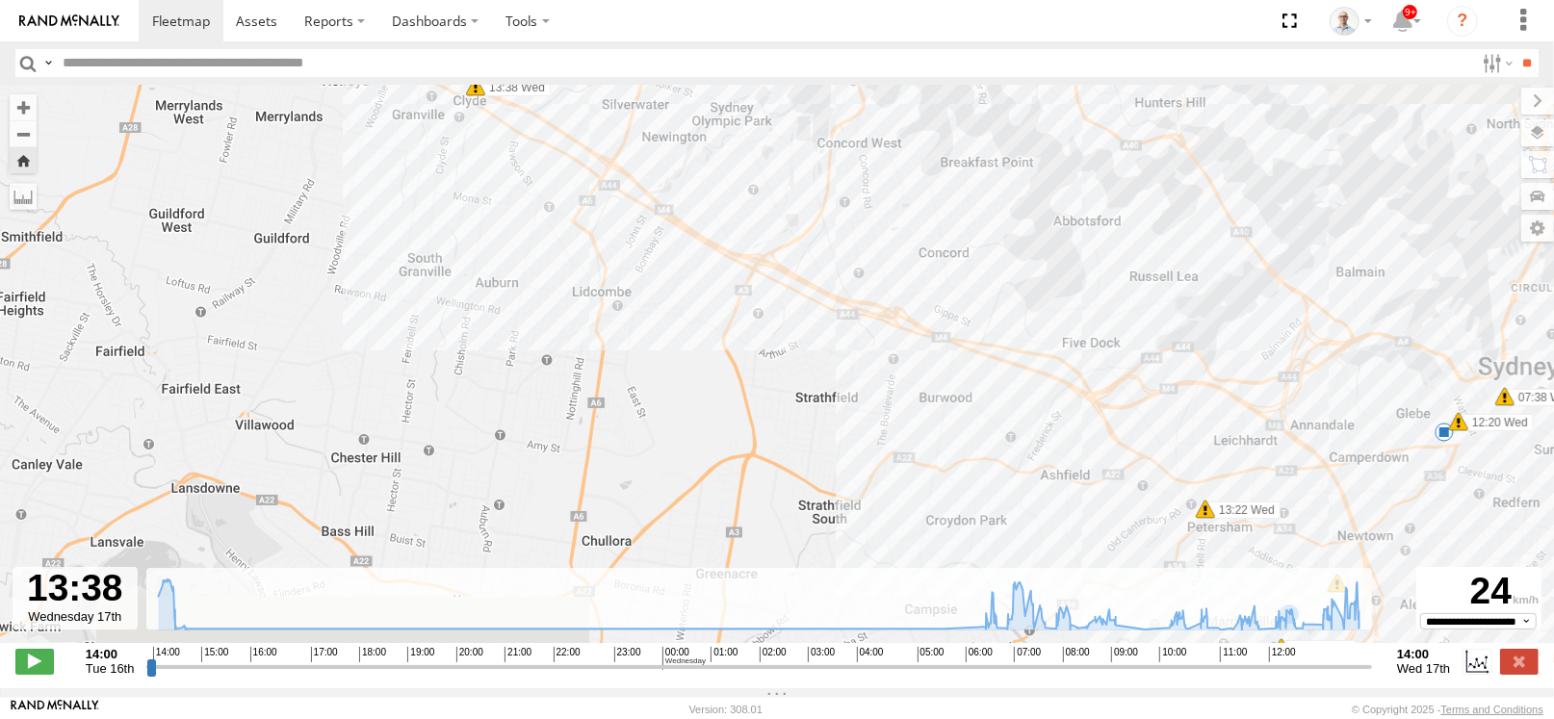
drag, startPoint x: 957, startPoint y: 439, endPoint x: 603, endPoint y: 82, distance: 503.2
click at [557, 40] on body at bounding box center [777, 359] width 1554 height 719
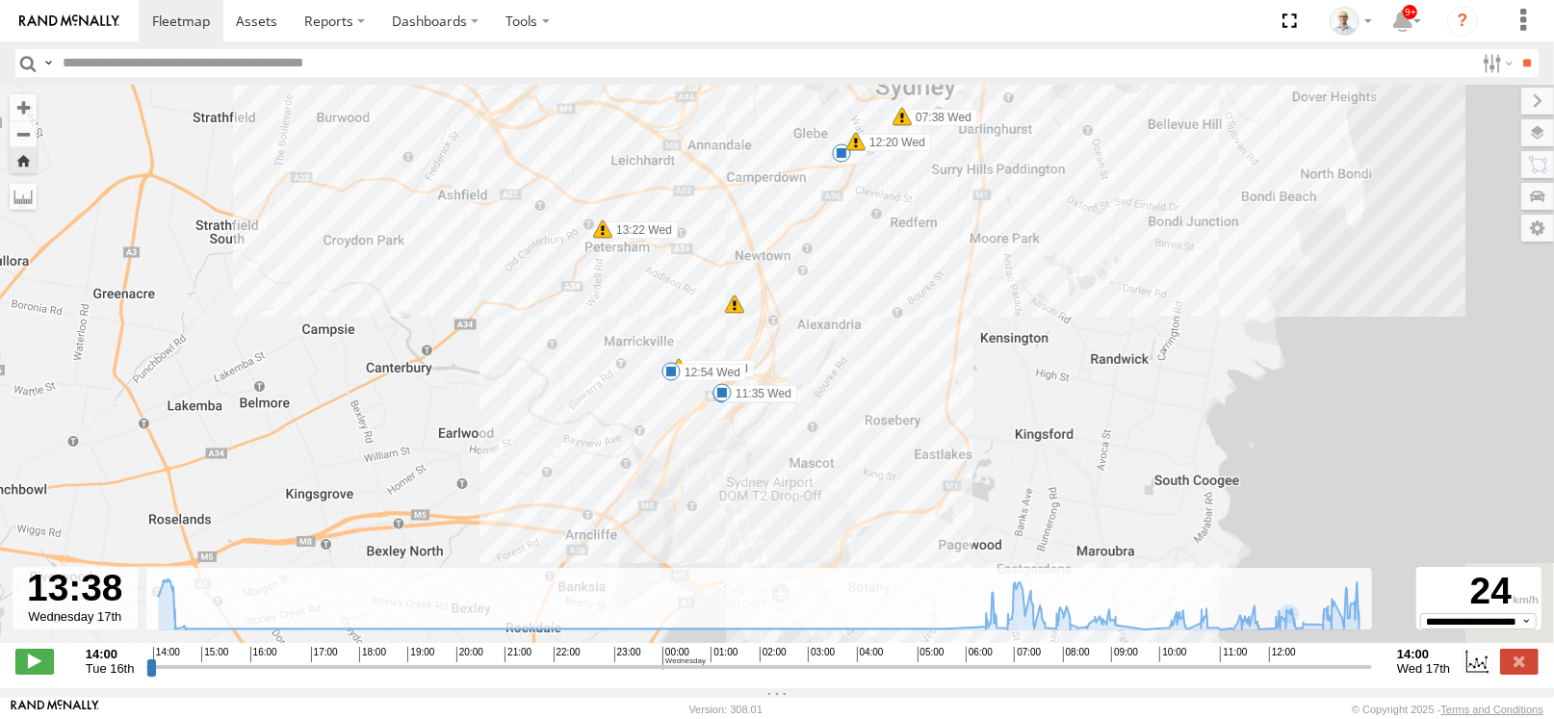
drag, startPoint x: 959, startPoint y: 326, endPoint x: 850, endPoint y: 389, distance: 125.5
click at [850, 389] on div "# 110 Tip 4T 06:58 Wed 07:02 Wed 07:38 Wed 08:37 Wed 11:35 Wed 12:20 Wed 12:54 …" at bounding box center [777, 374] width 1554 height 579
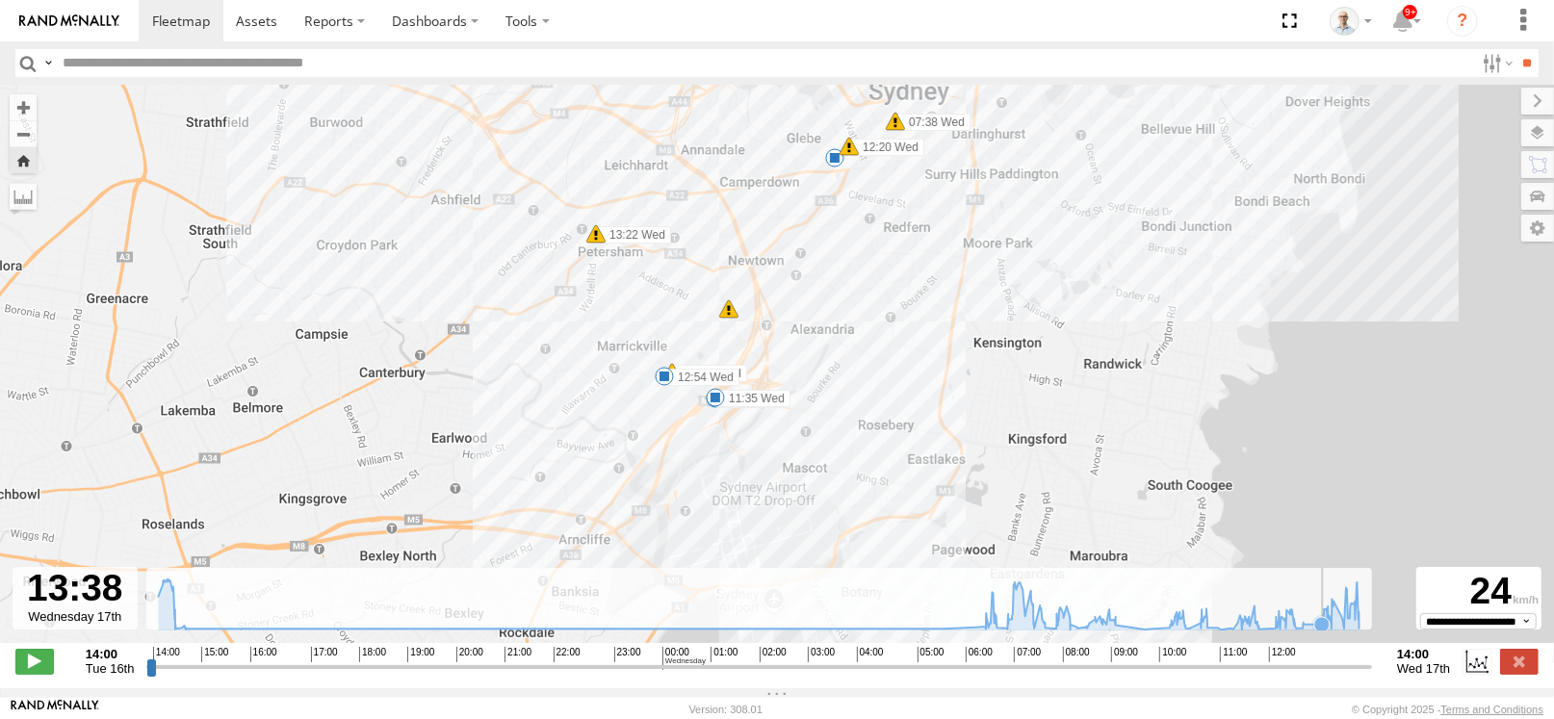
click at [1322, 633] on icon at bounding box center [1321, 624] width 15 height 15
click at [1343, 626] on icon at bounding box center [1342, 618] width 15 height 15
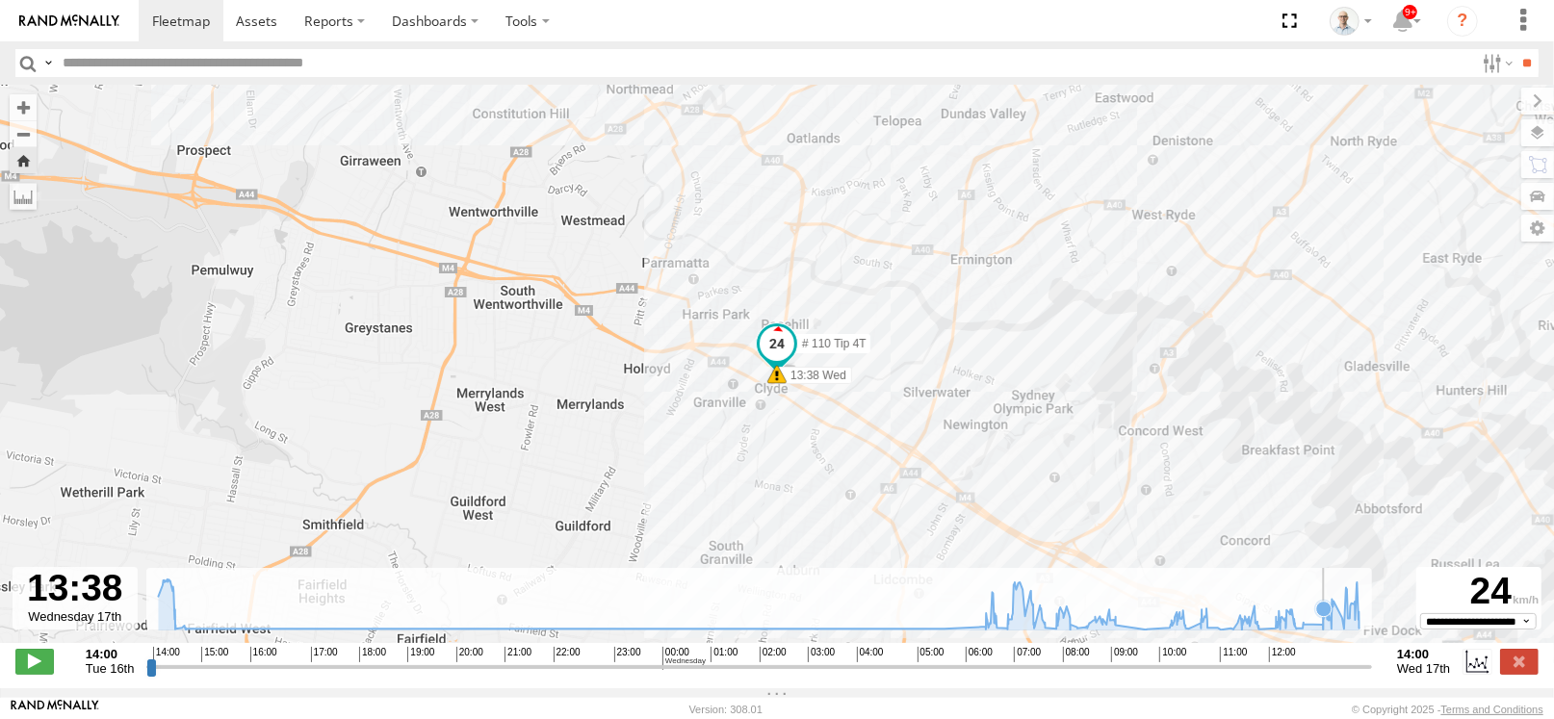
click at [1325, 631] on icon at bounding box center [759, 605] width 1220 height 51
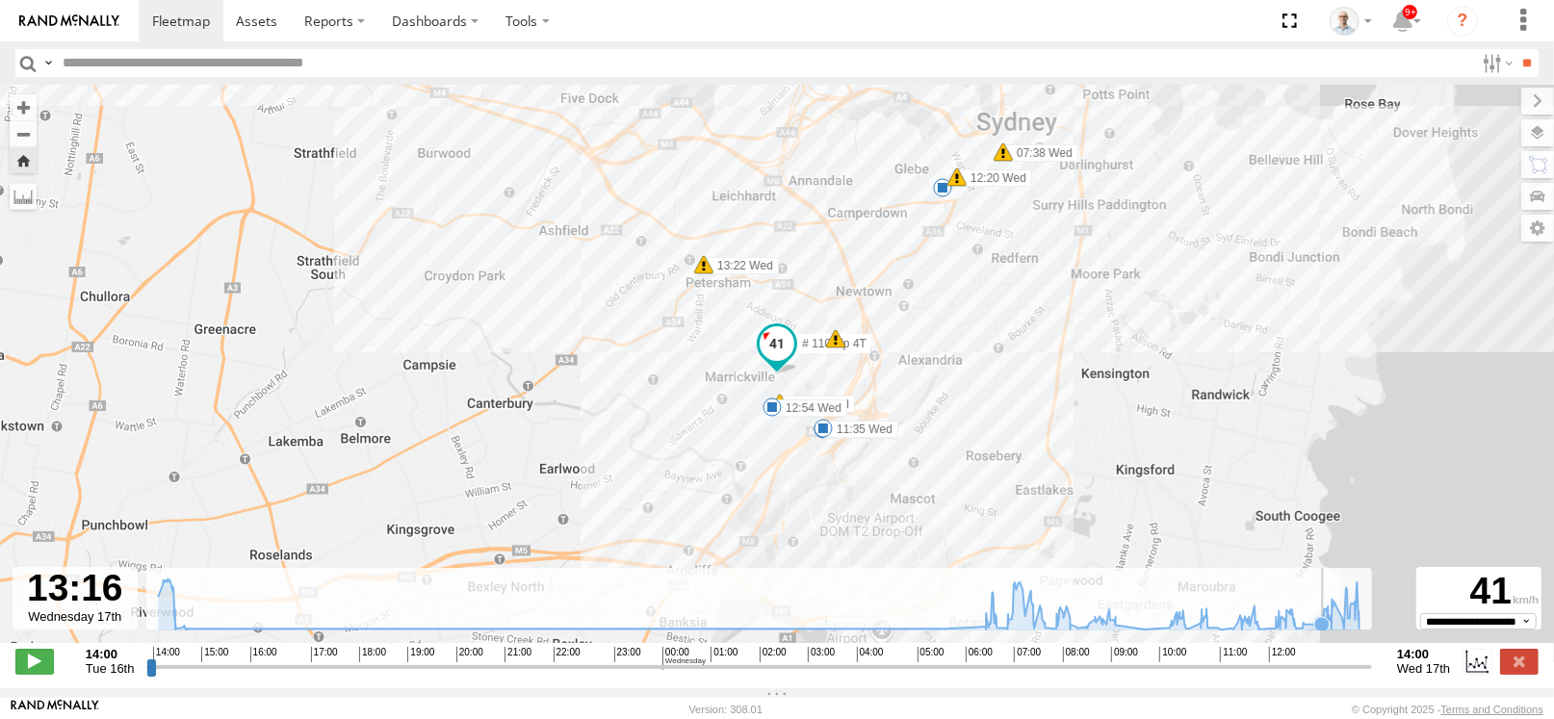
click at [1323, 633] on icon at bounding box center [1321, 624] width 15 height 15
